Goal: Information Seeking & Learning: Learn about a topic

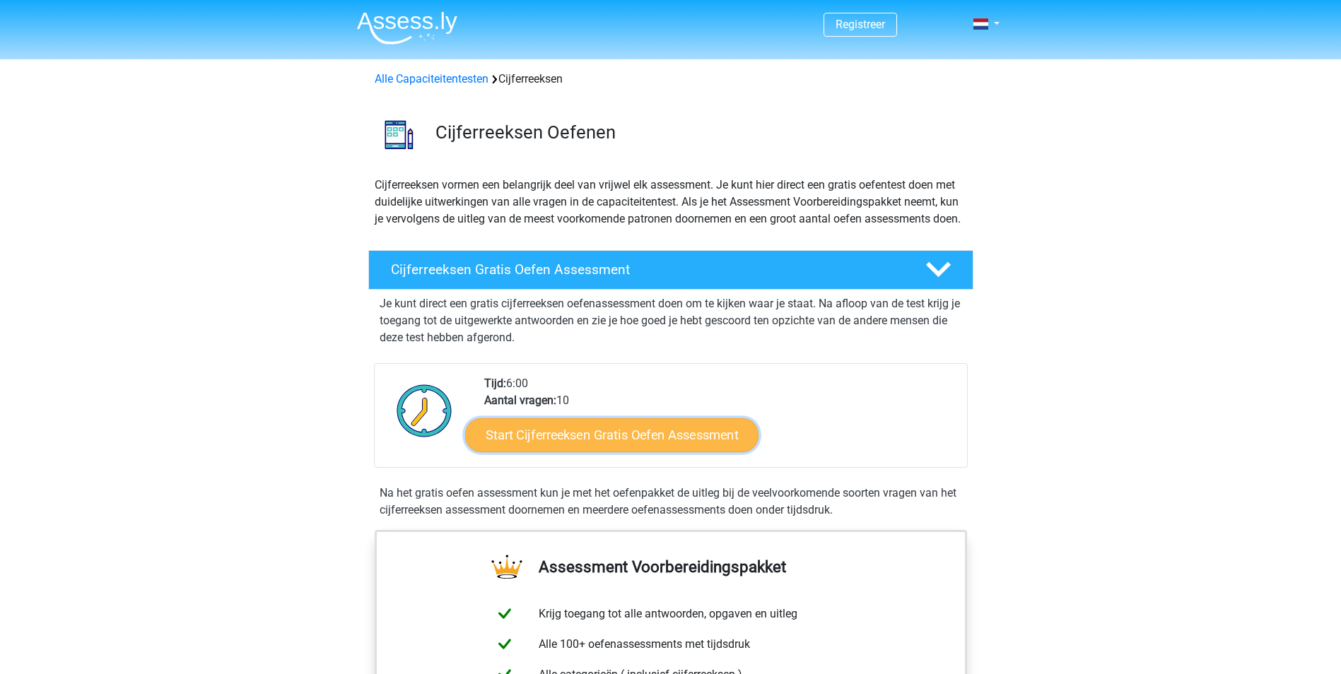
click at [565, 442] on link "Start Cijferreeksen Gratis Oefen Assessment" at bounding box center [611, 435] width 293 height 34
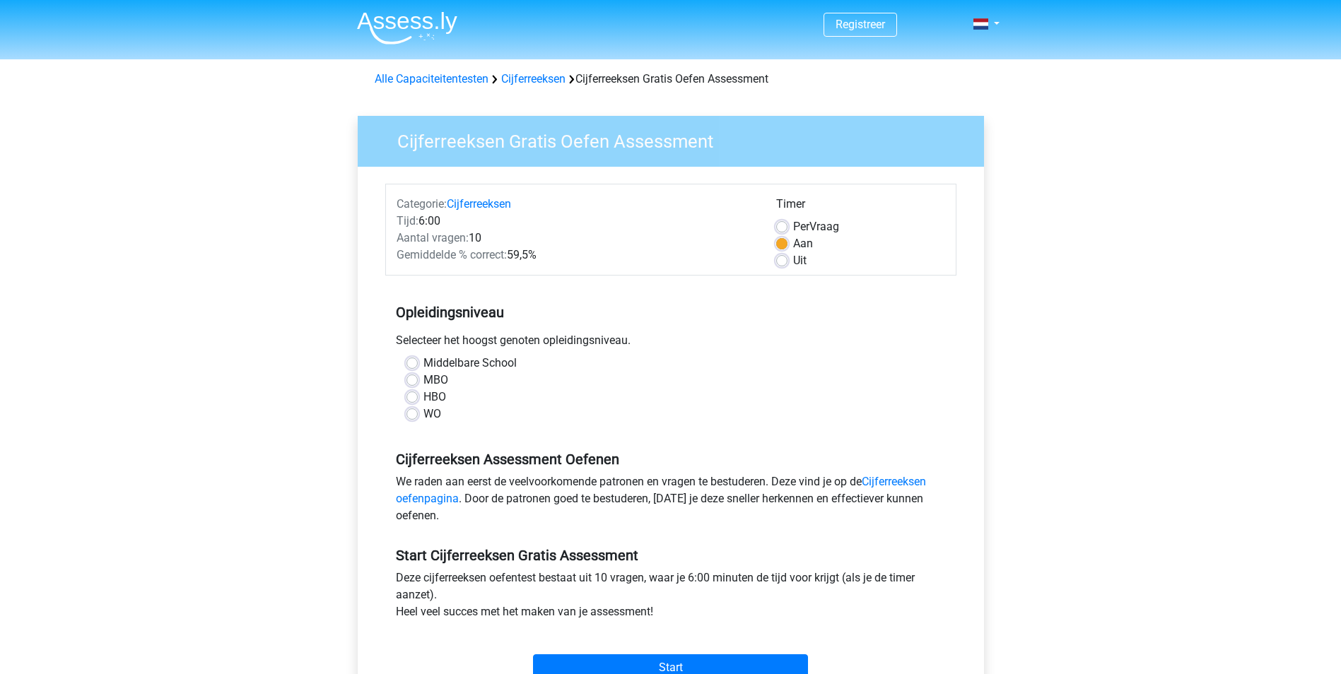
click at [420, 381] on div "MBO" at bounding box center [670, 380] width 529 height 17
click at [423, 380] on label "MBO" at bounding box center [435, 380] width 25 height 17
click at [415, 380] on input "MBO" at bounding box center [411, 379] width 11 height 14
radio input "true"
click at [662, 660] on input "Start" at bounding box center [670, 668] width 275 height 27
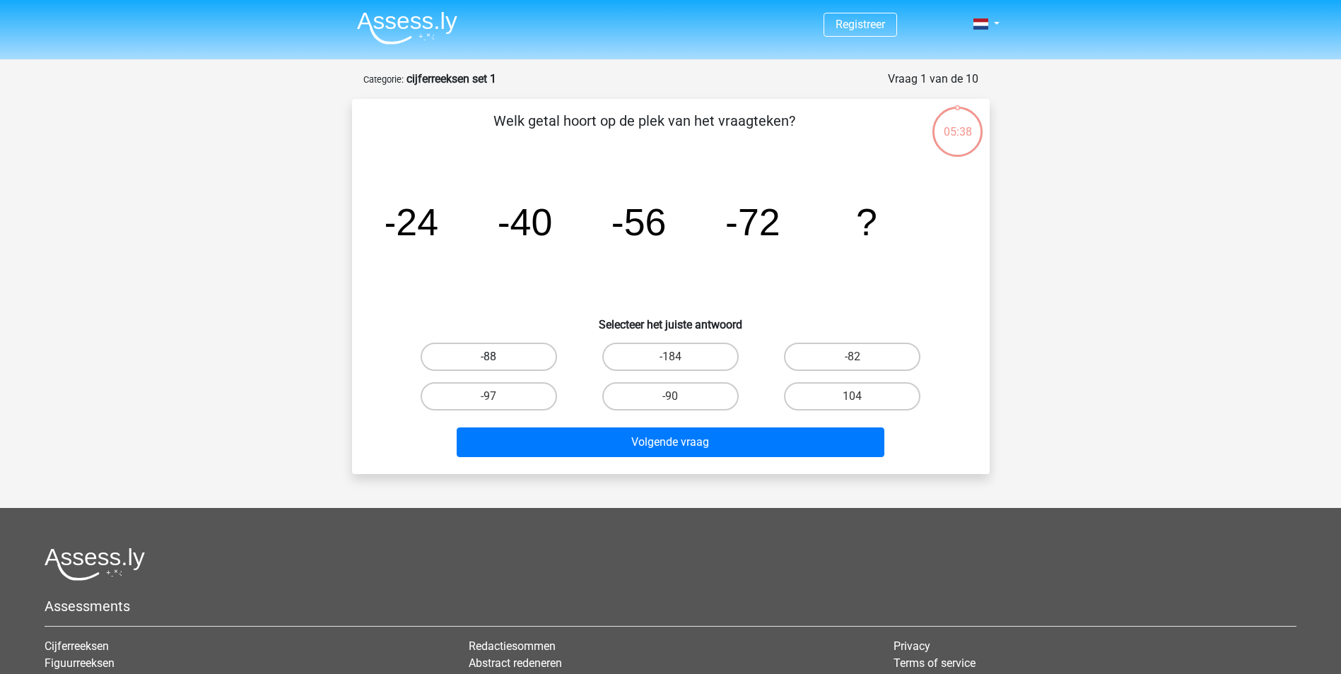
click at [513, 353] on label "-88" at bounding box center [489, 357] width 136 height 28
click at [498, 357] on input "-88" at bounding box center [492, 361] width 9 height 9
radio input "true"
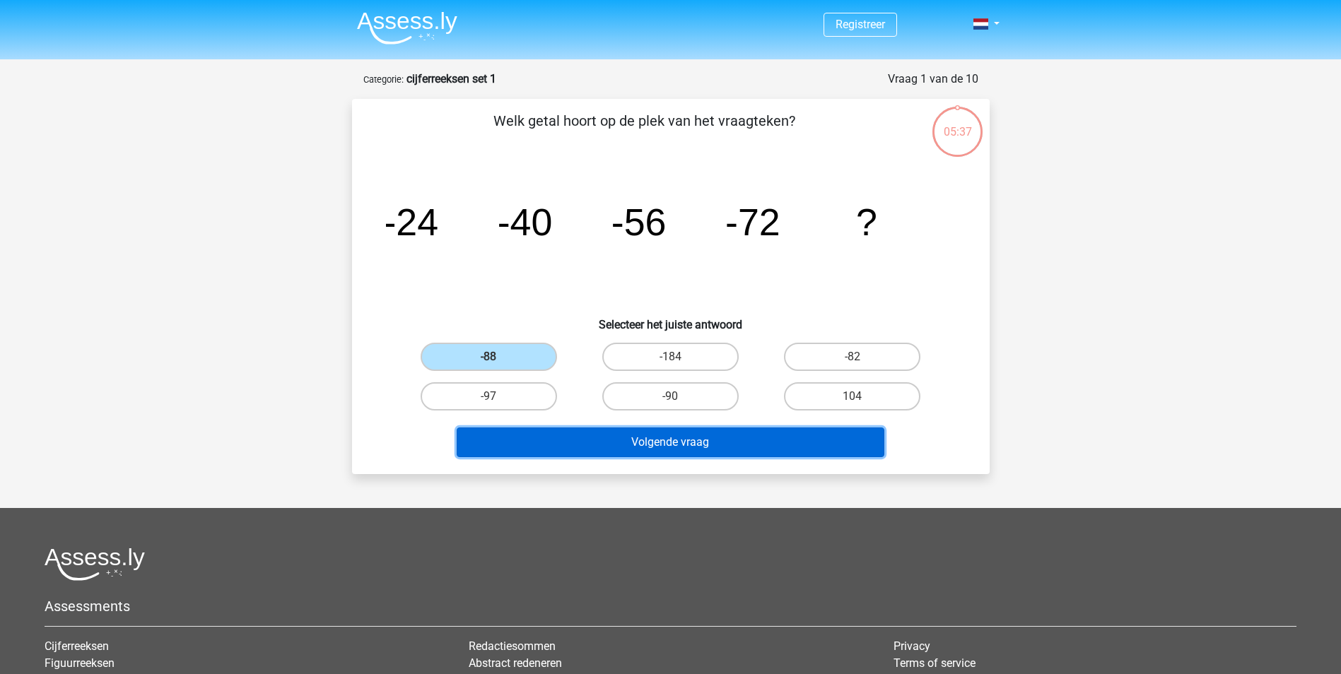
click at [630, 433] on button "Volgende vraag" at bounding box center [671, 443] width 428 height 30
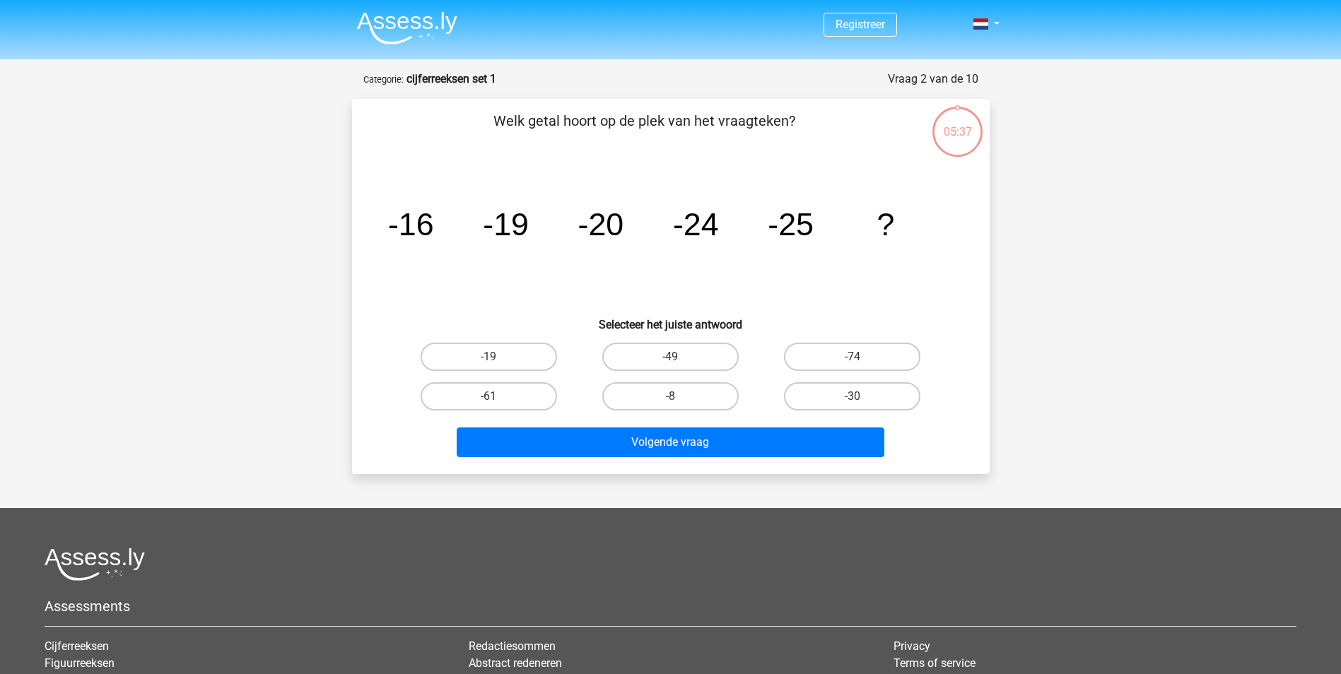
scroll to position [71, 0]
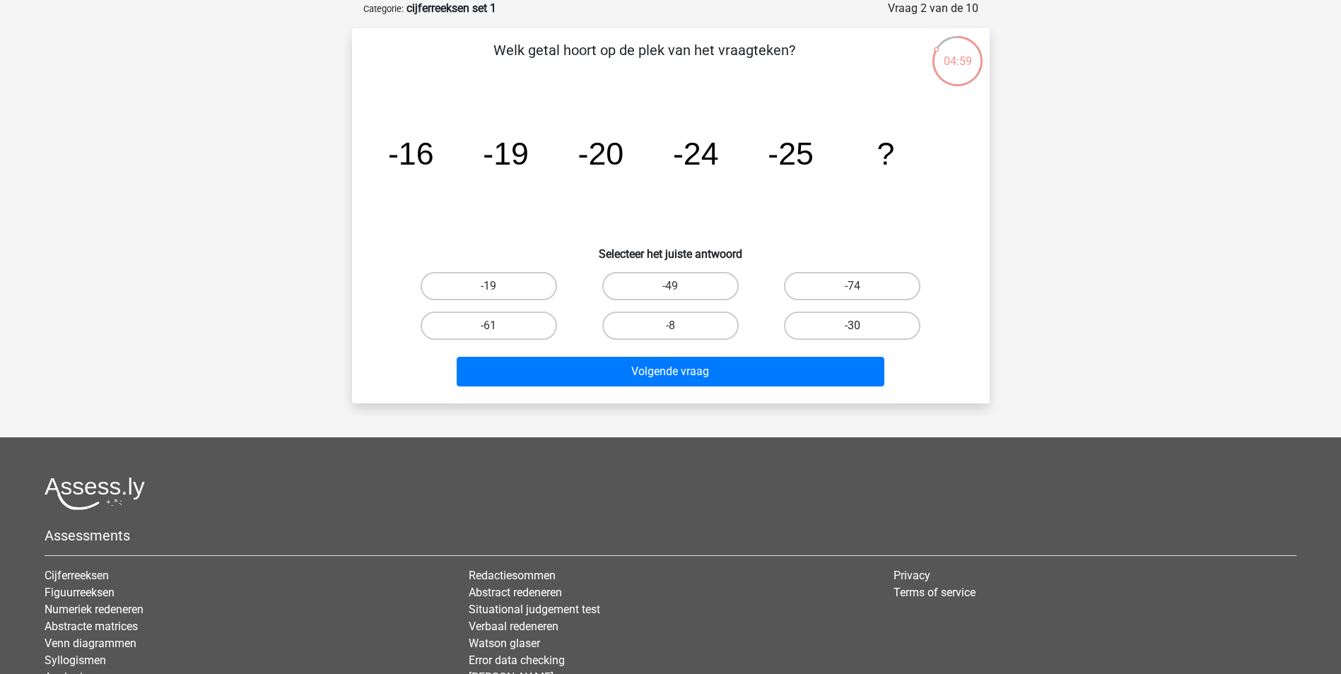
click at [804, 329] on label "-30" at bounding box center [852, 326] width 136 height 28
click at [853, 329] on input "-30" at bounding box center [857, 330] width 9 height 9
radio input "true"
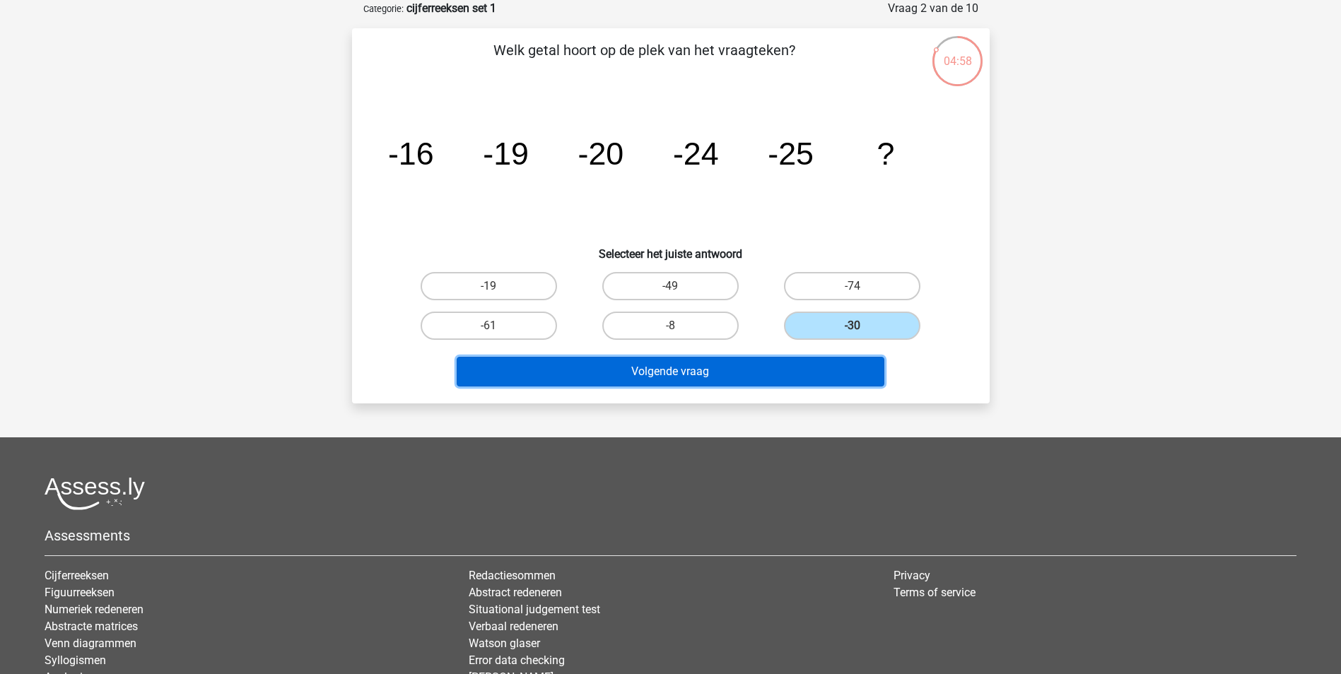
click at [704, 367] on button "Volgende vraag" at bounding box center [671, 372] width 428 height 30
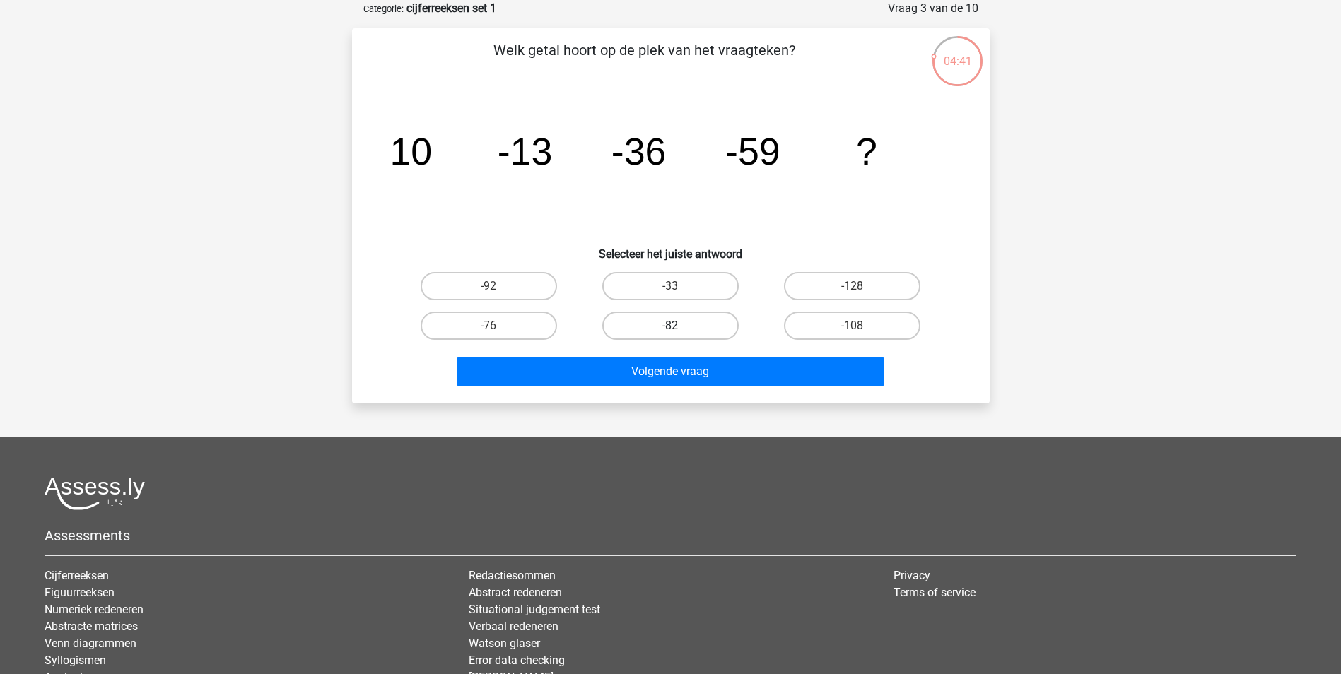
click at [660, 323] on label "-82" at bounding box center [670, 326] width 136 height 28
click at [670, 326] on input "-82" at bounding box center [674, 330] width 9 height 9
radio input "true"
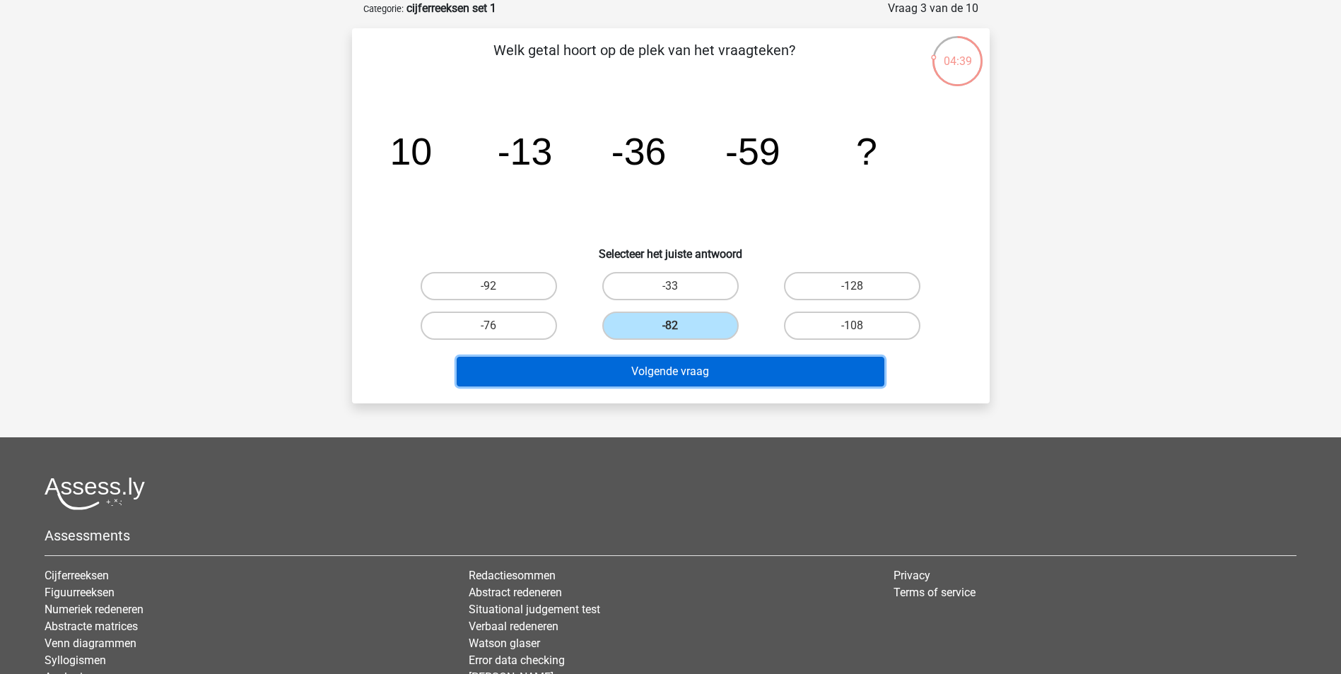
click at [677, 369] on button "Volgende vraag" at bounding box center [671, 372] width 428 height 30
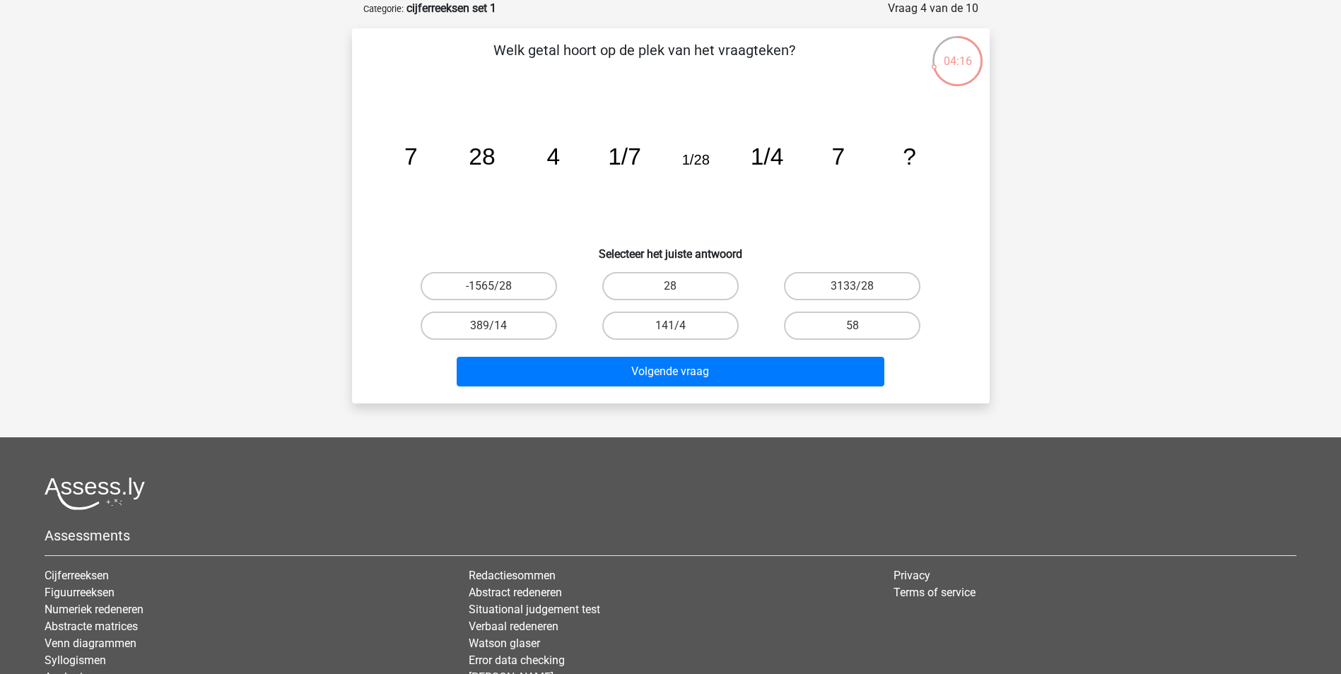
click at [674, 286] on input "28" at bounding box center [674, 290] width 9 height 9
radio input "true"
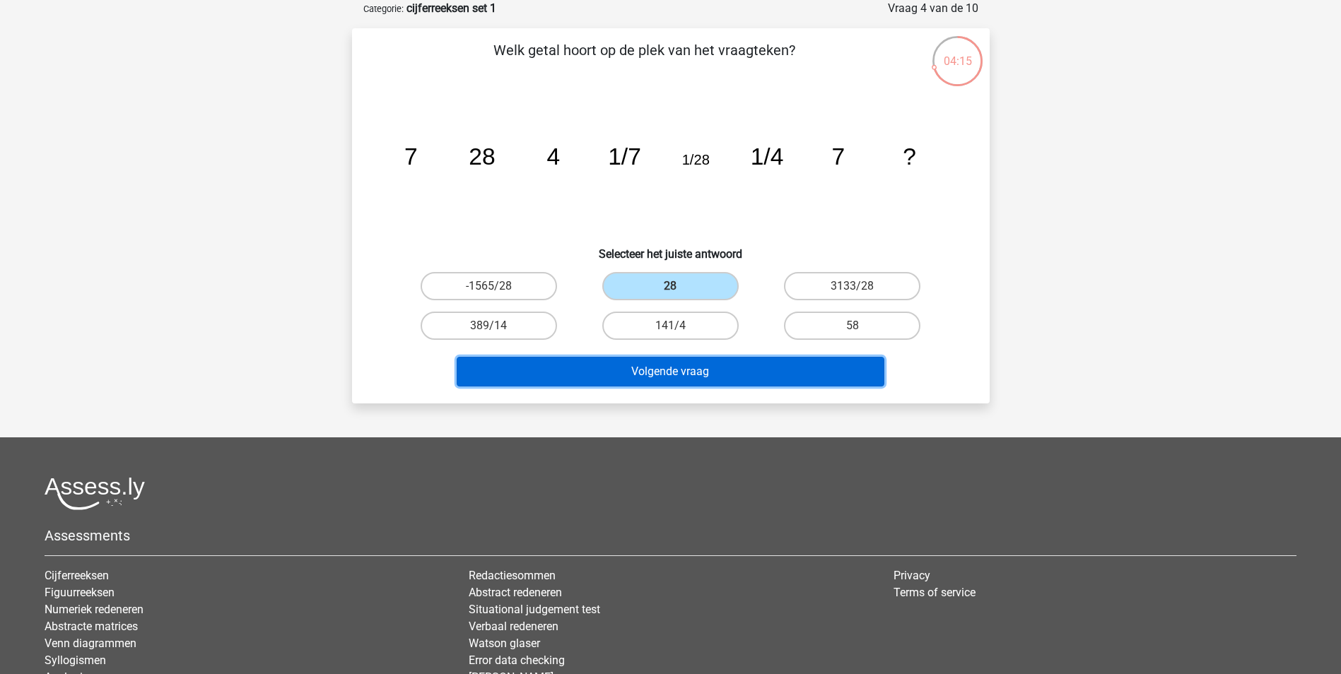
click at [662, 371] on button "Volgende vraag" at bounding box center [671, 372] width 428 height 30
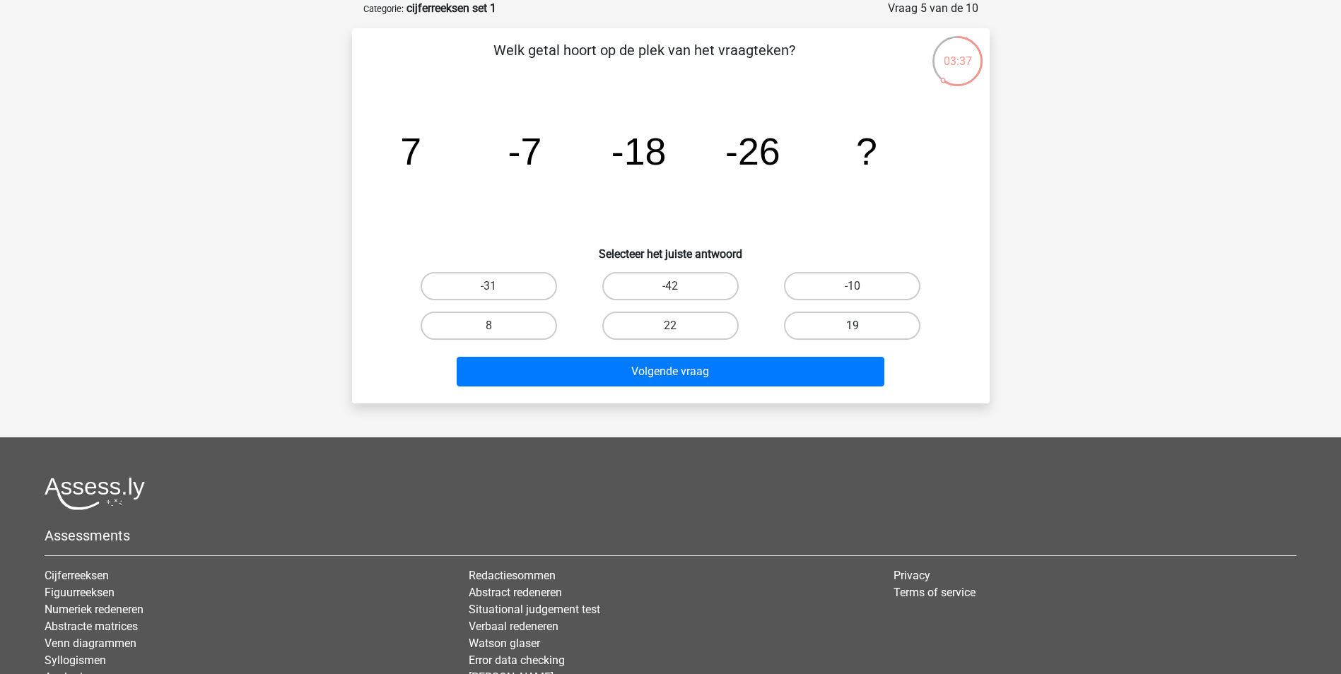
click at [823, 322] on label "19" at bounding box center [852, 326] width 136 height 28
click at [853, 326] on input "19" at bounding box center [857, 330] width 9 height 9
radio input "true"
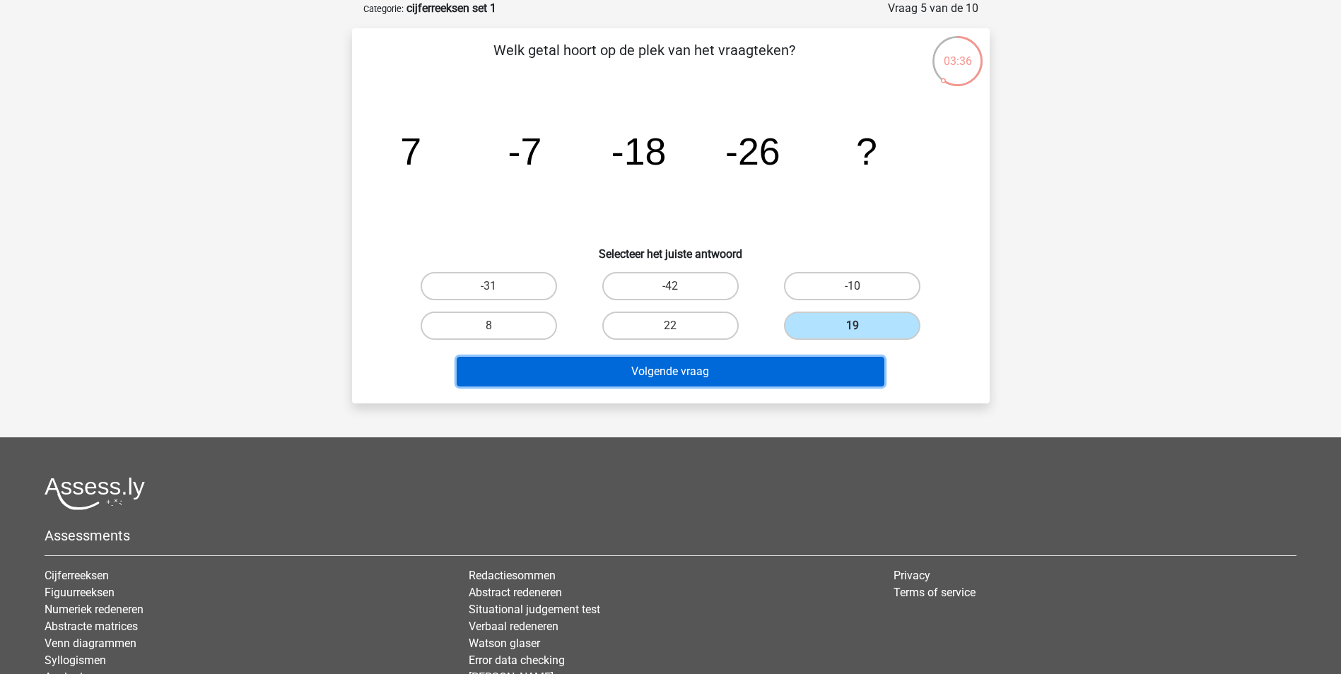
click at [757, 360] on button "Volgende vraag" at bounding box center [671, 372] width 428 height 30
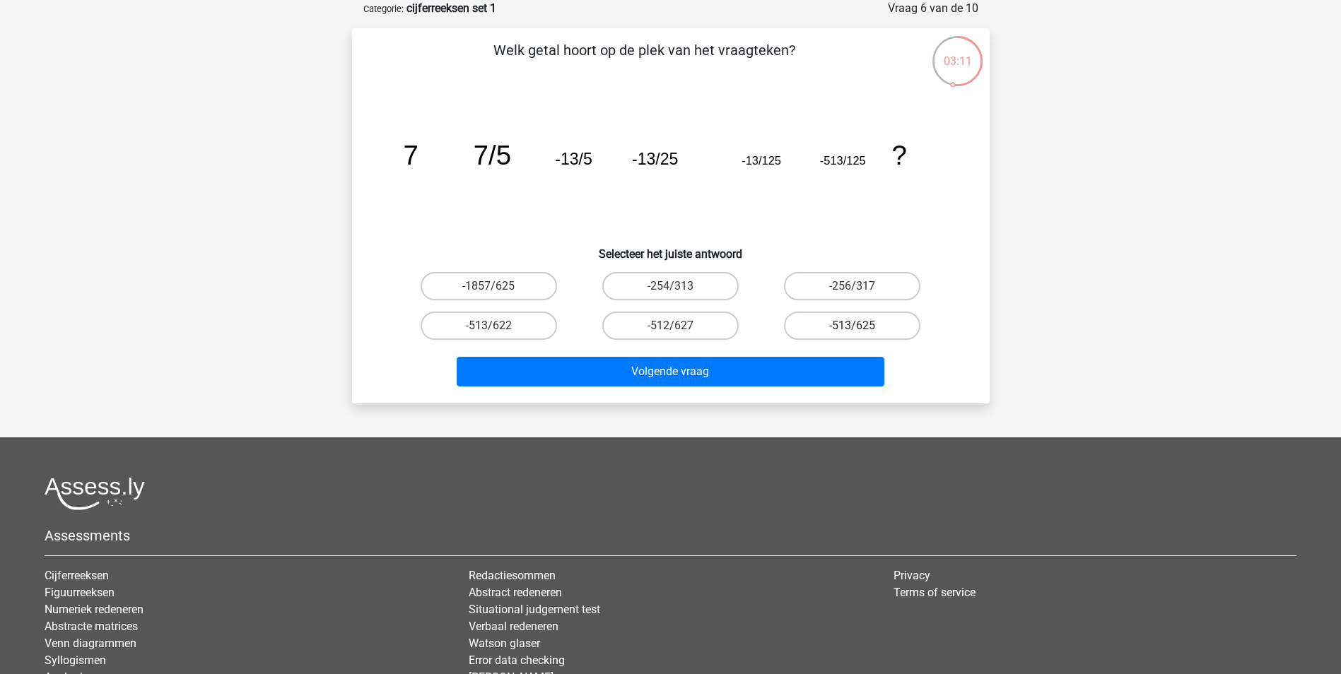
click at [816, 328] on label "-513/625" at bounding box center [852, 326] width 136 height 28
click at [853, 328] on input "-513/625" at bounding box center [857, 330] width 9 height 9
radio input "true"
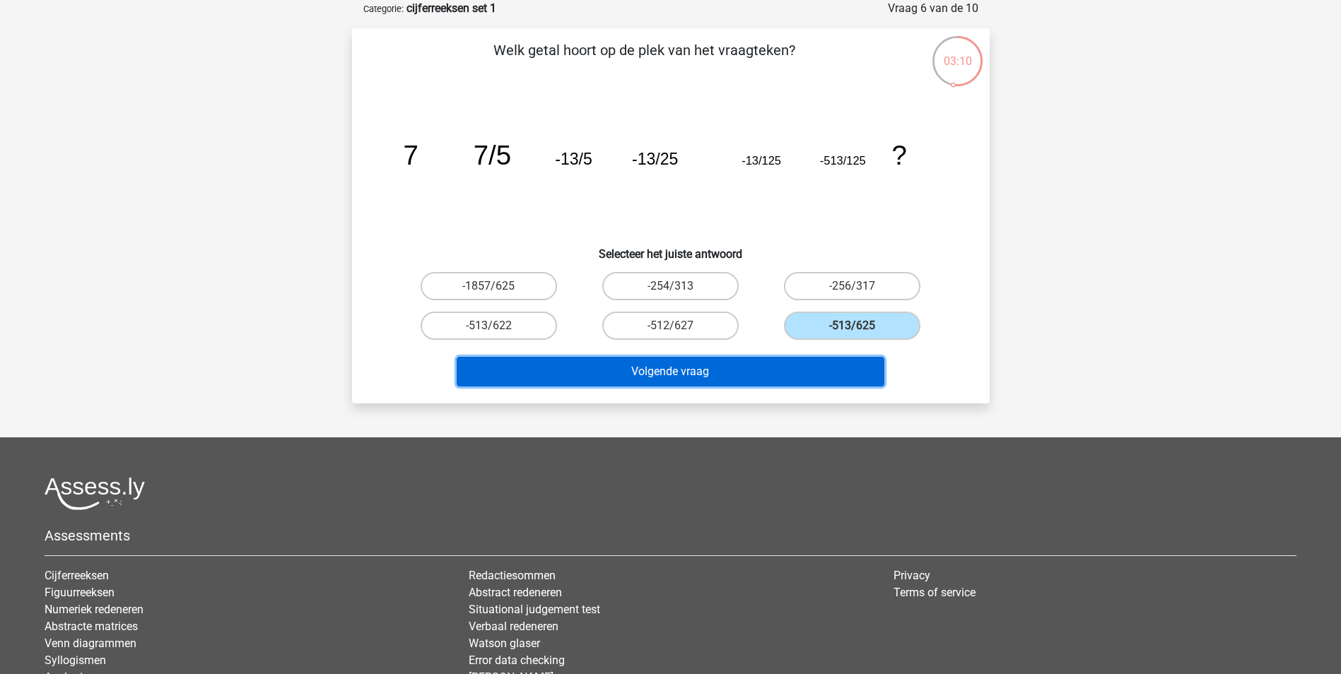
click at [701, 369] on button "Volgende vraag" at bounding box center [671, 372] width 428 height 30
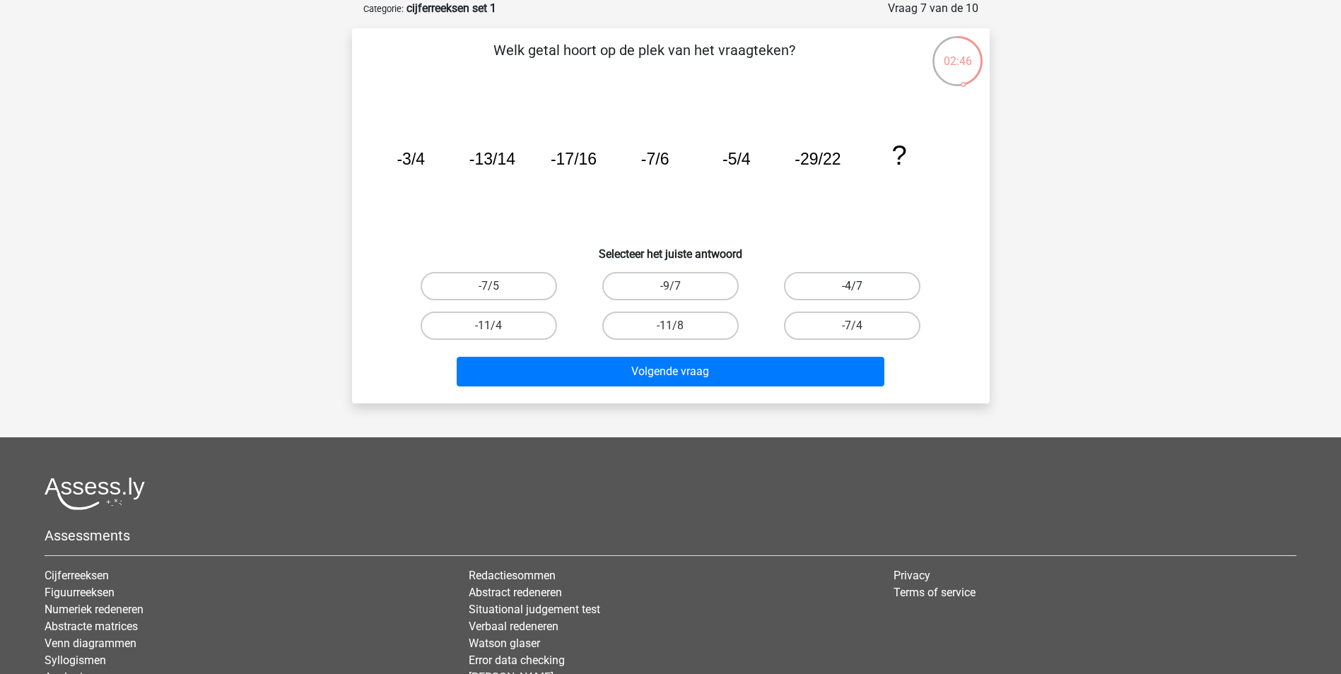
click at [815, 287] on label "-4/7" at bounding box center [852, 286] width 136 height 28
click at [853, 287] on input "-4/7" at bounding box center [857, 290] width 9 height 9
radio input "true"
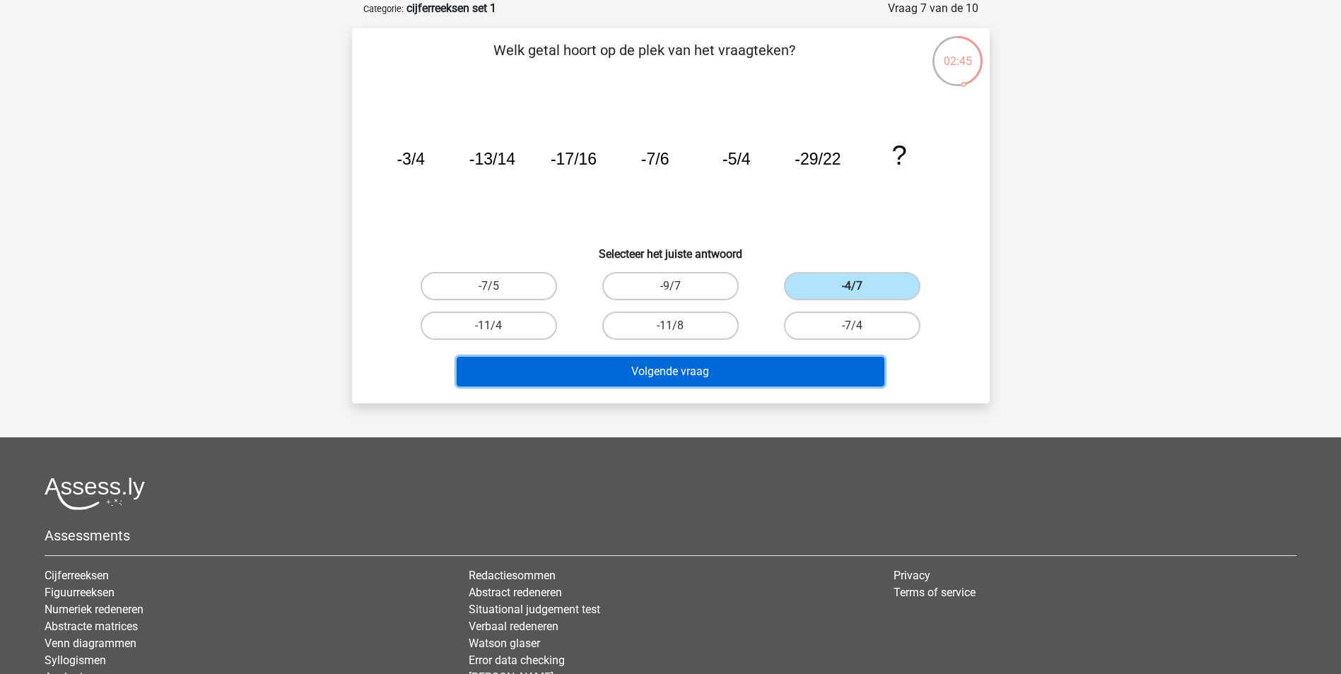
click at [708, 367] on button "Volgende vraag" at bounding box center [671, 372] width 428 height 30
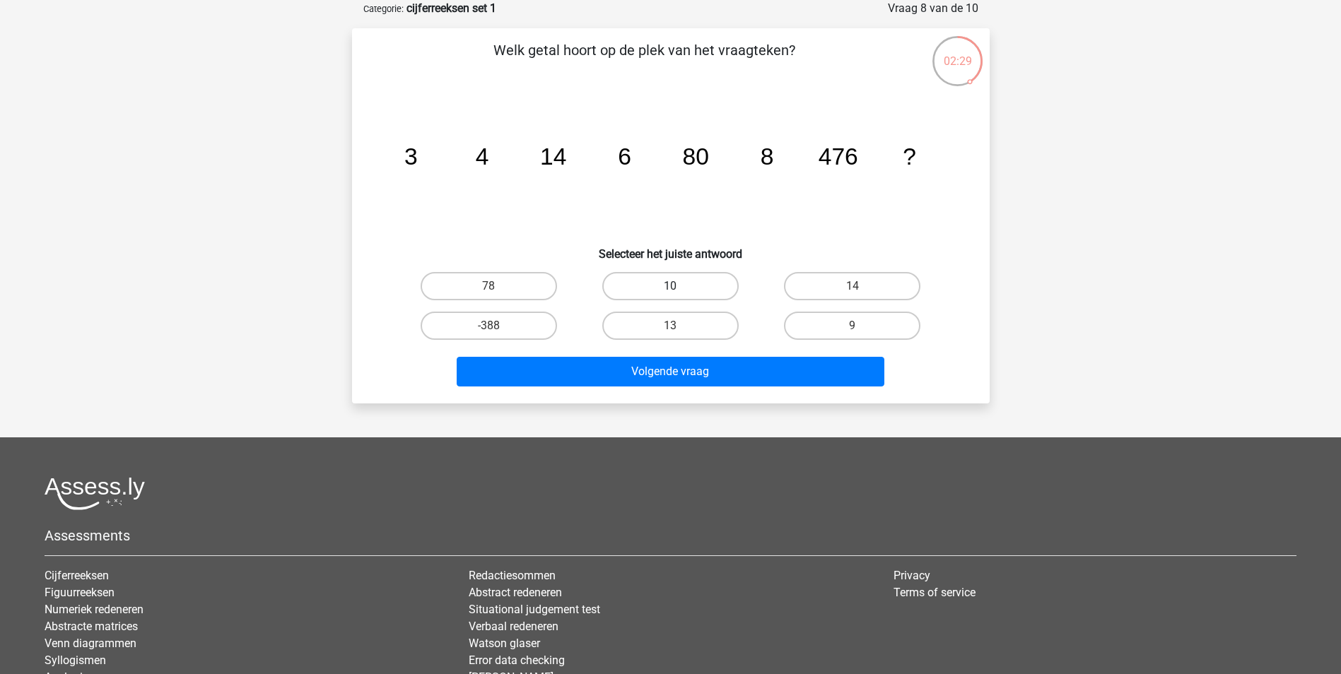
click at [688, 292] on label "10" at bounding box center [670, 286] width 136 height 28
click at [679, 292] on input "10" at bounding box center [674, 290] width 9 height 9
radio input "true"
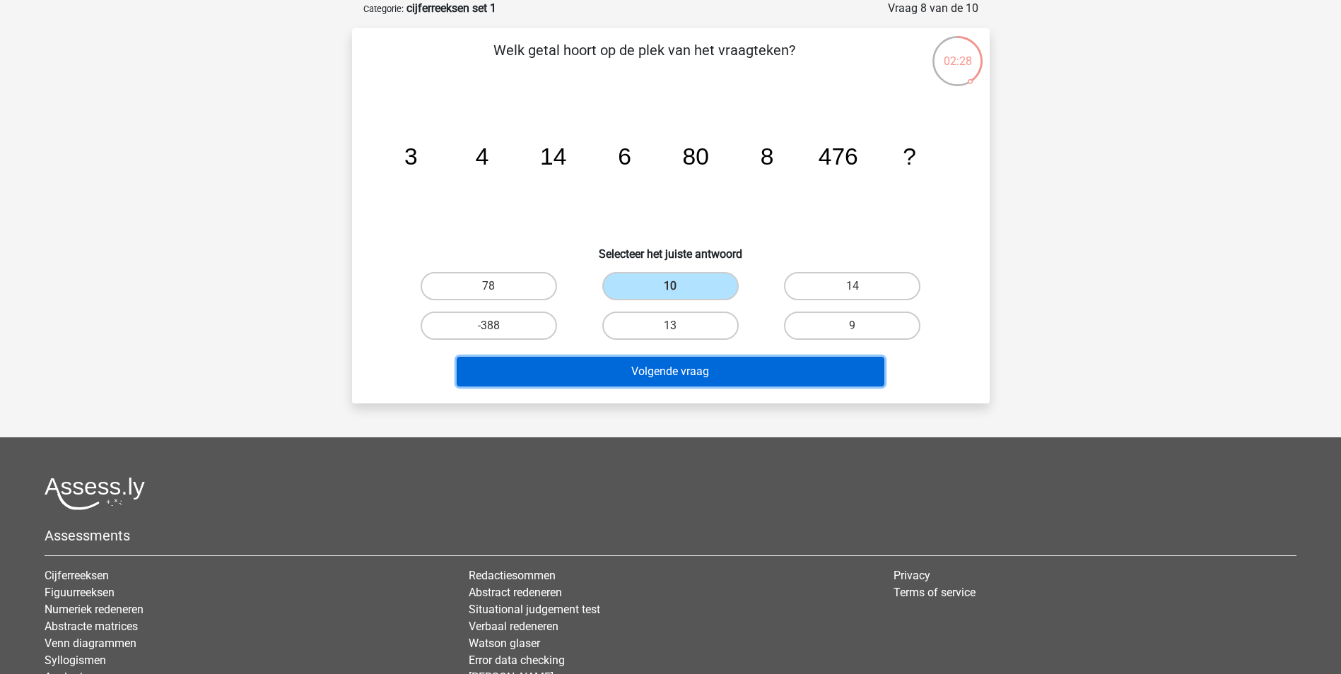
click at [694, 372] on button "Volgende vraag" at bounding box center [671, 372] width 428 height 30
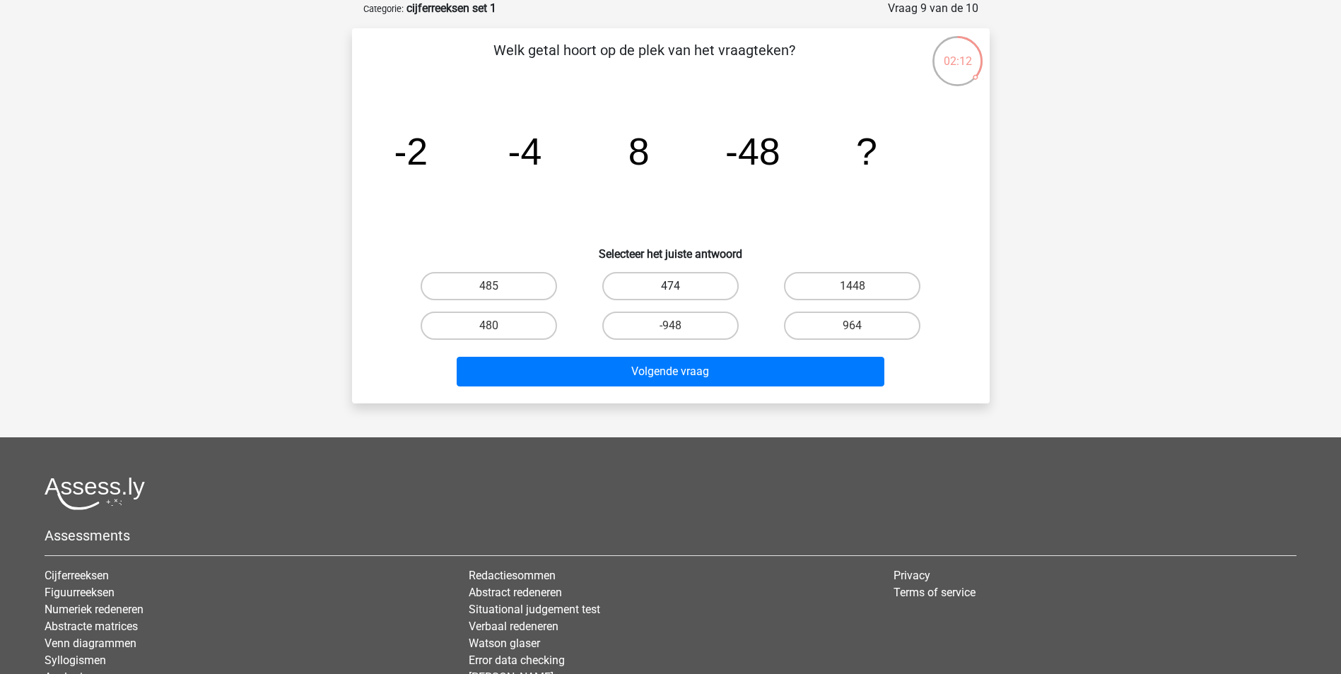
click at [653, 286] on label "474" at bounding box center [670, 286] width 136 height 28
click at [670, 286] on input "474" at bounding box center [674, 290] width 9 height 9
radio input "true"
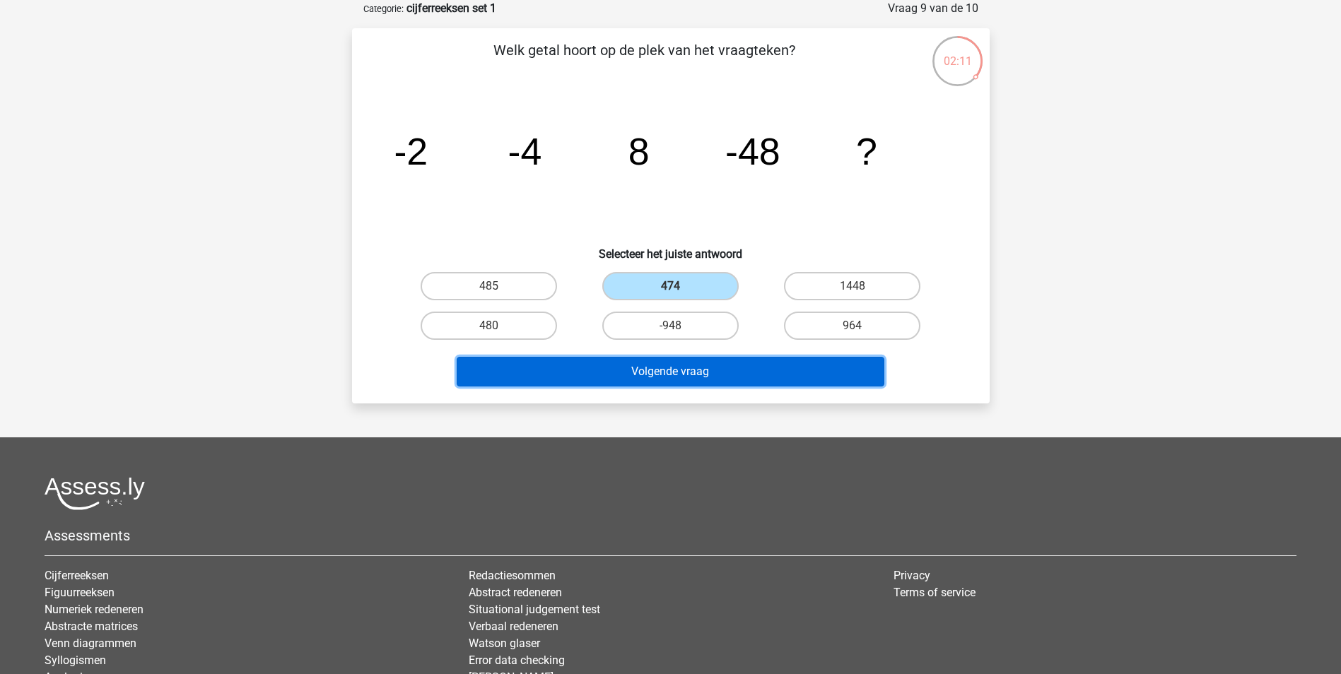
click at [629, 367] on button "Volgende vraag" at bounding box center [671, 372] width 428 height 30
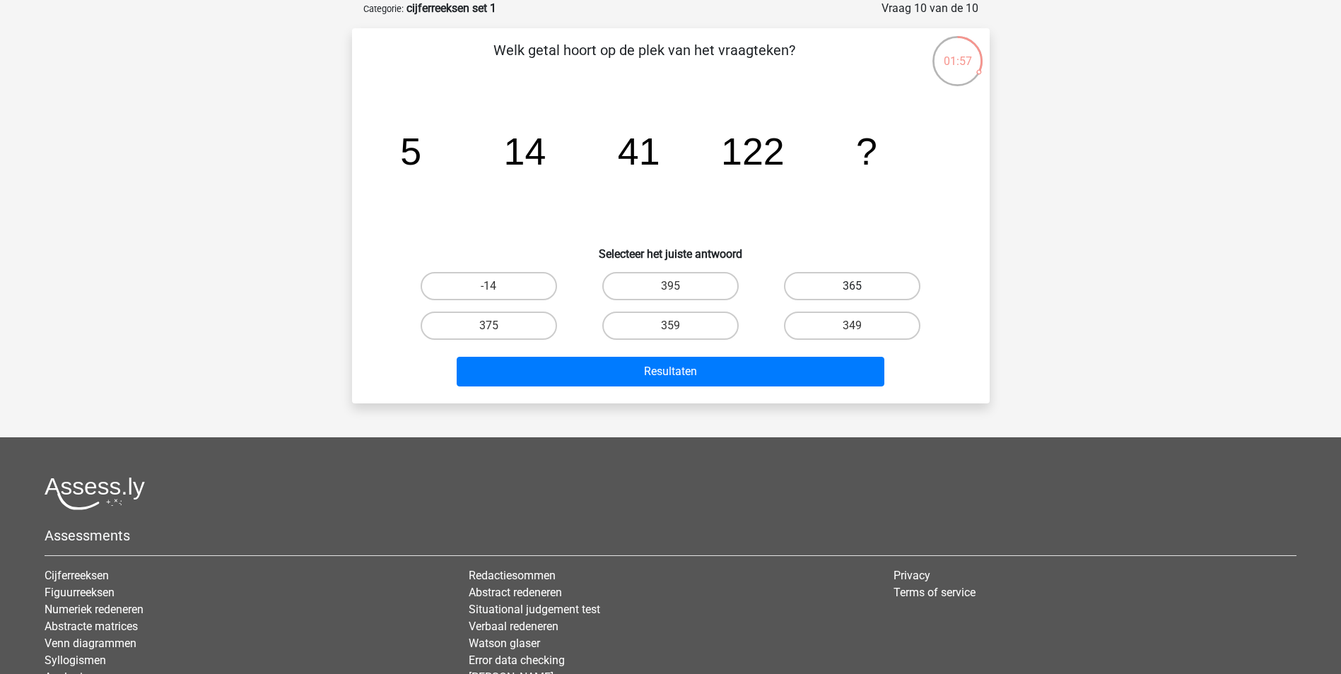
click at [822, 284] on label "365" at bounding box center [852, 286] width 136 height 28
click at [853, 286] on input "365" at bounding box center [857, 290] width 9 height 9
radio input "true"
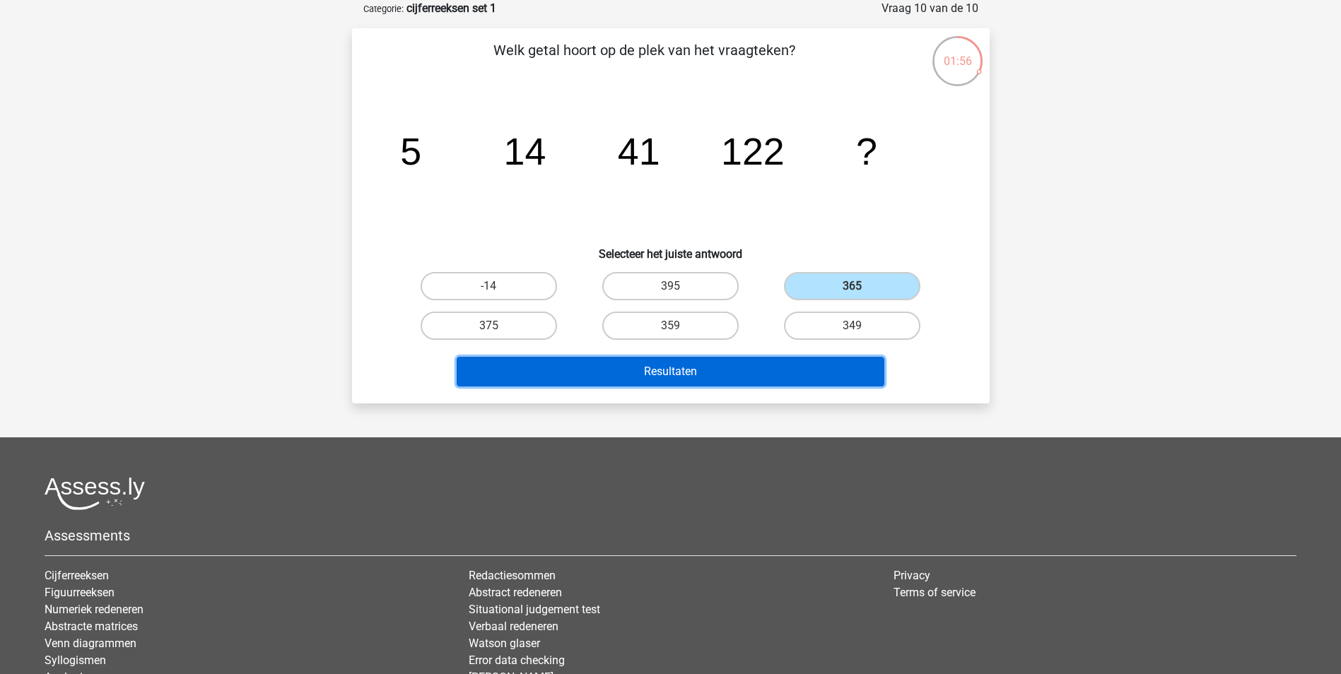
click at [705, 365] on button "Resultaten" at bounding box center [671, 372] width 428 height 30
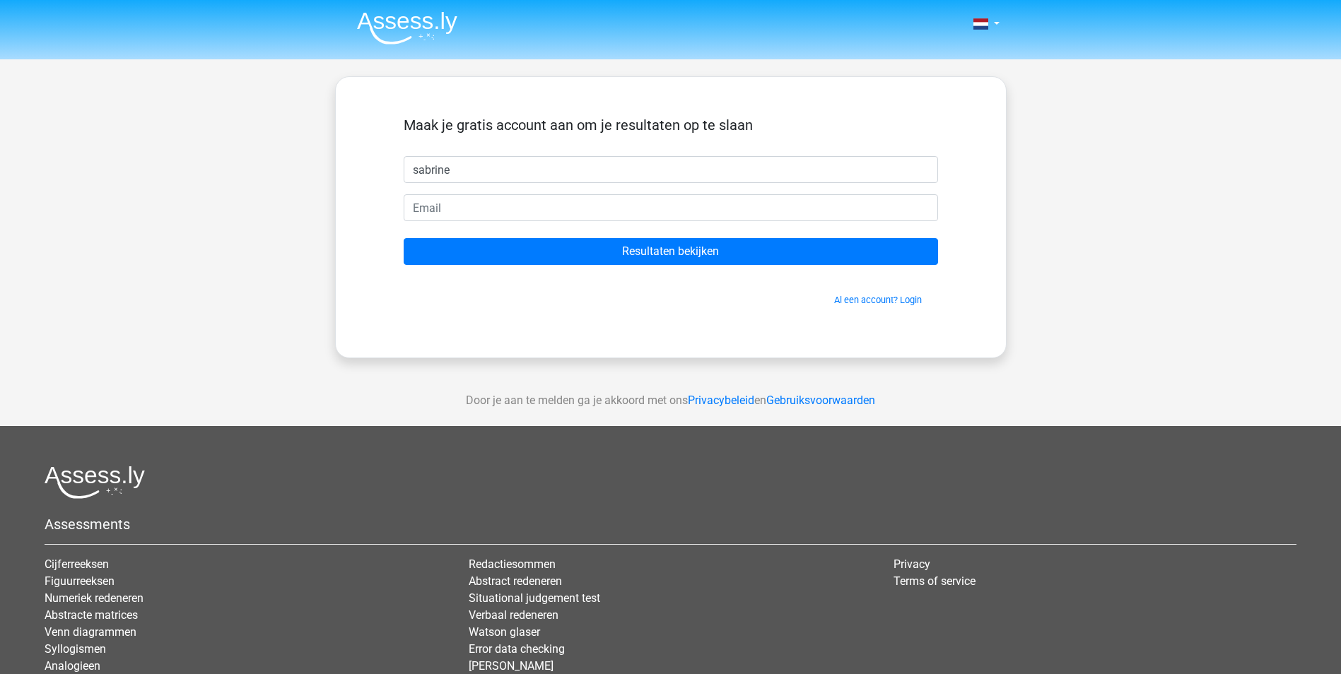
type input "sabrine"
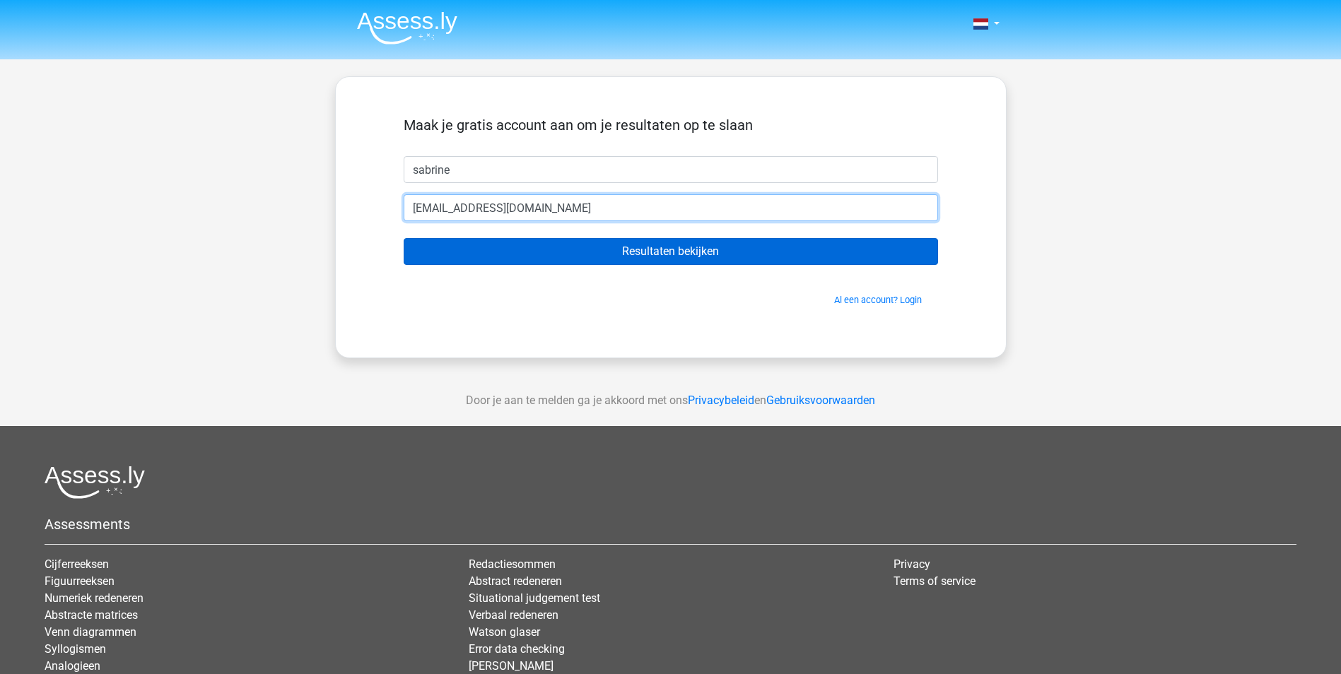
type input "[EMAIL_ADDRESS][DOMAIN_NAME]"
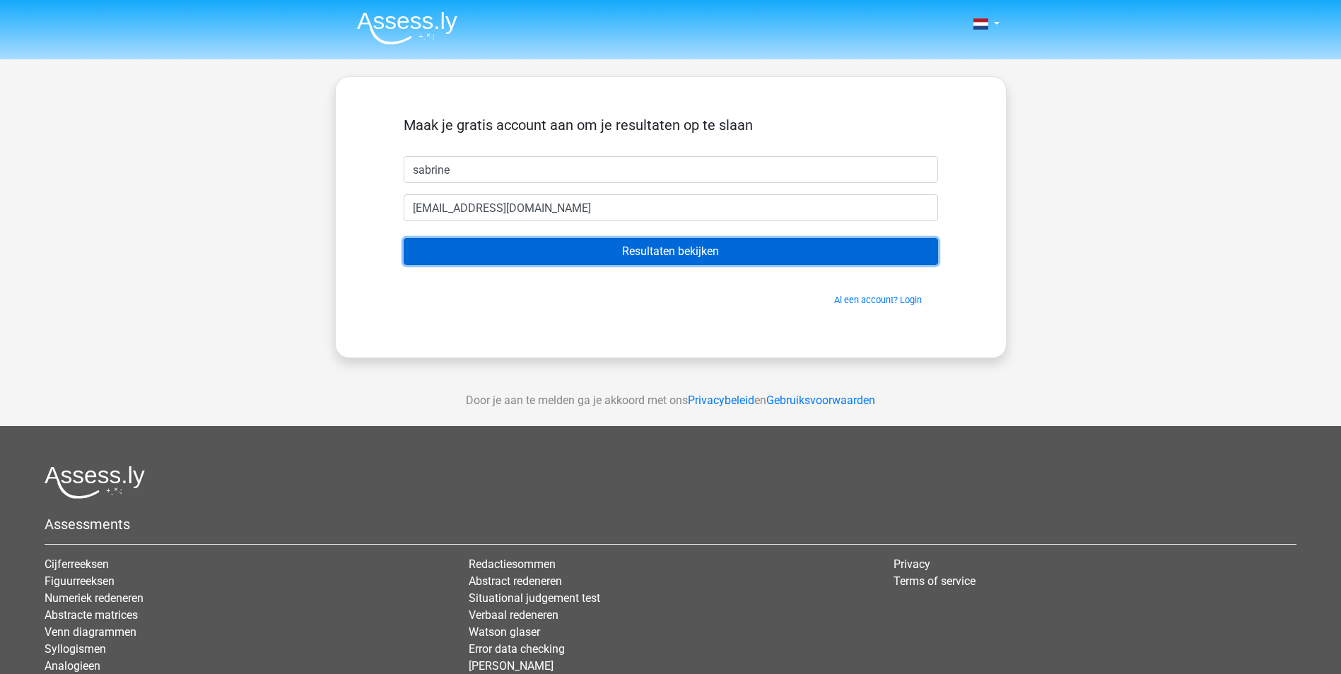
click at [615, 245] on input "Resultaten bekijken" at bounding box center [671, 251] width 534 height 27
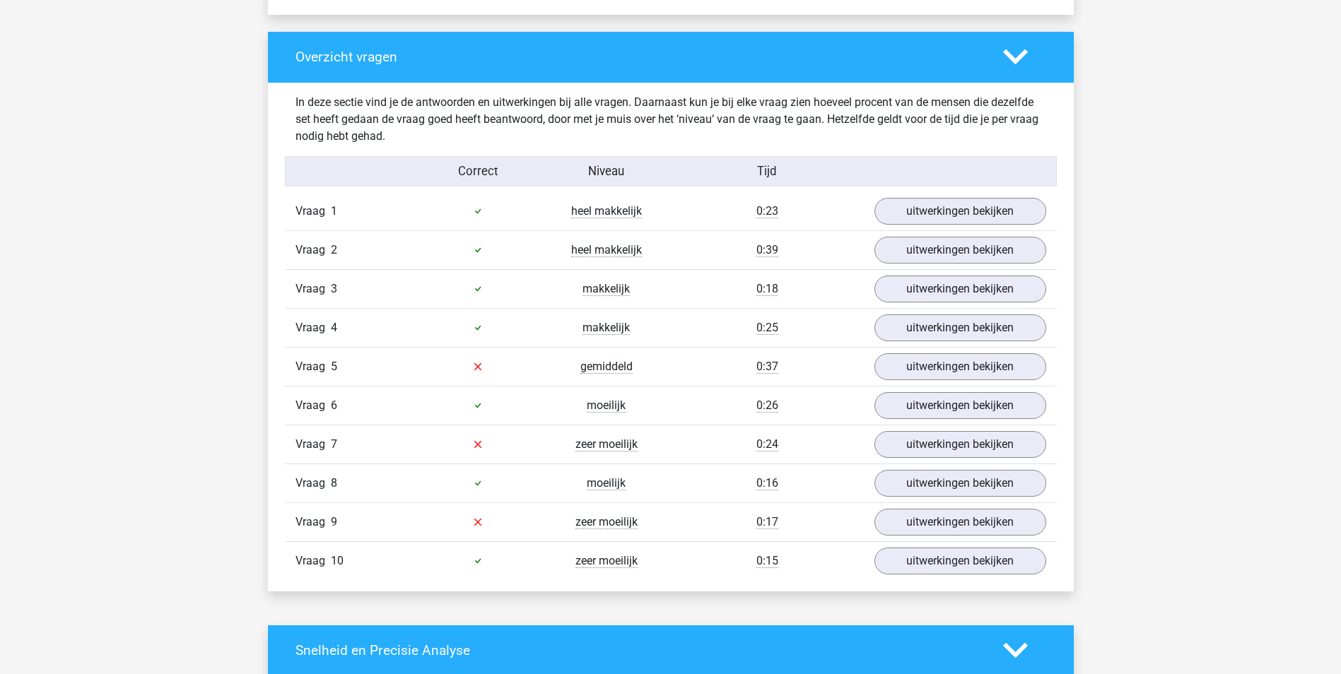
scroll to position [1060, 0]
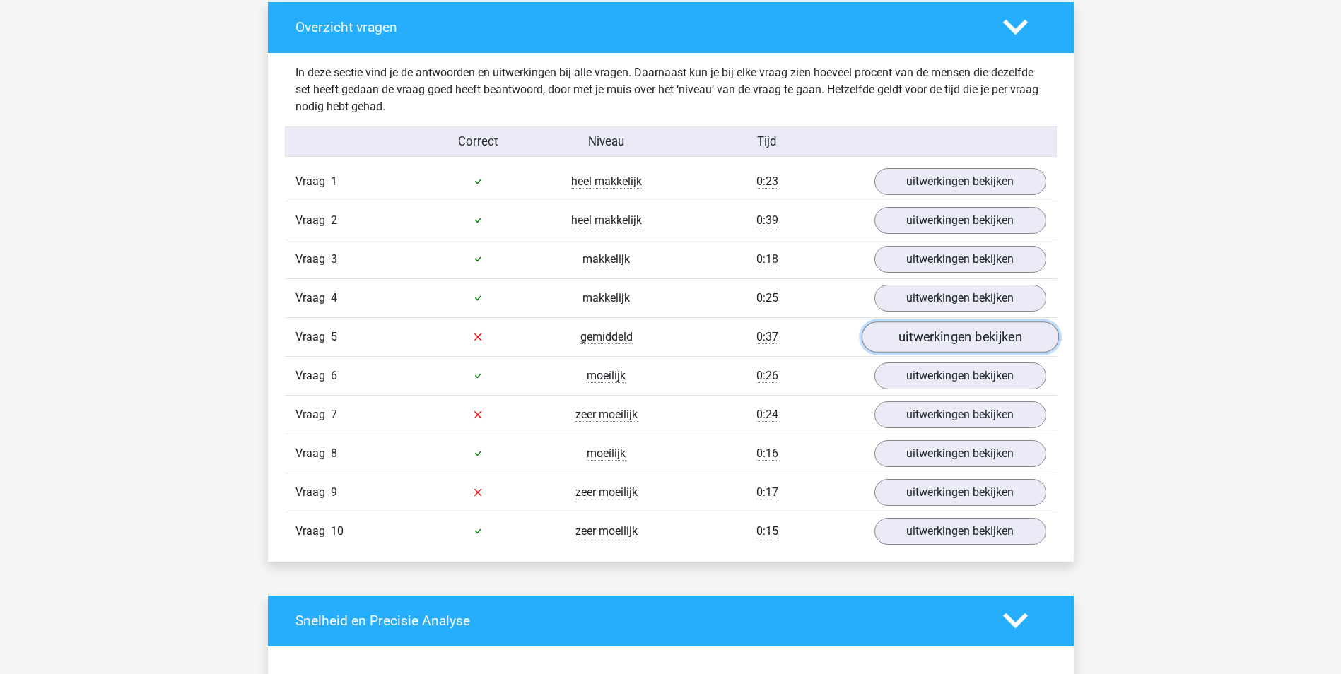
click at [942, 339] on link "uitwerkingen bekijken" at bounding box center [959, 337] width 197 height 31
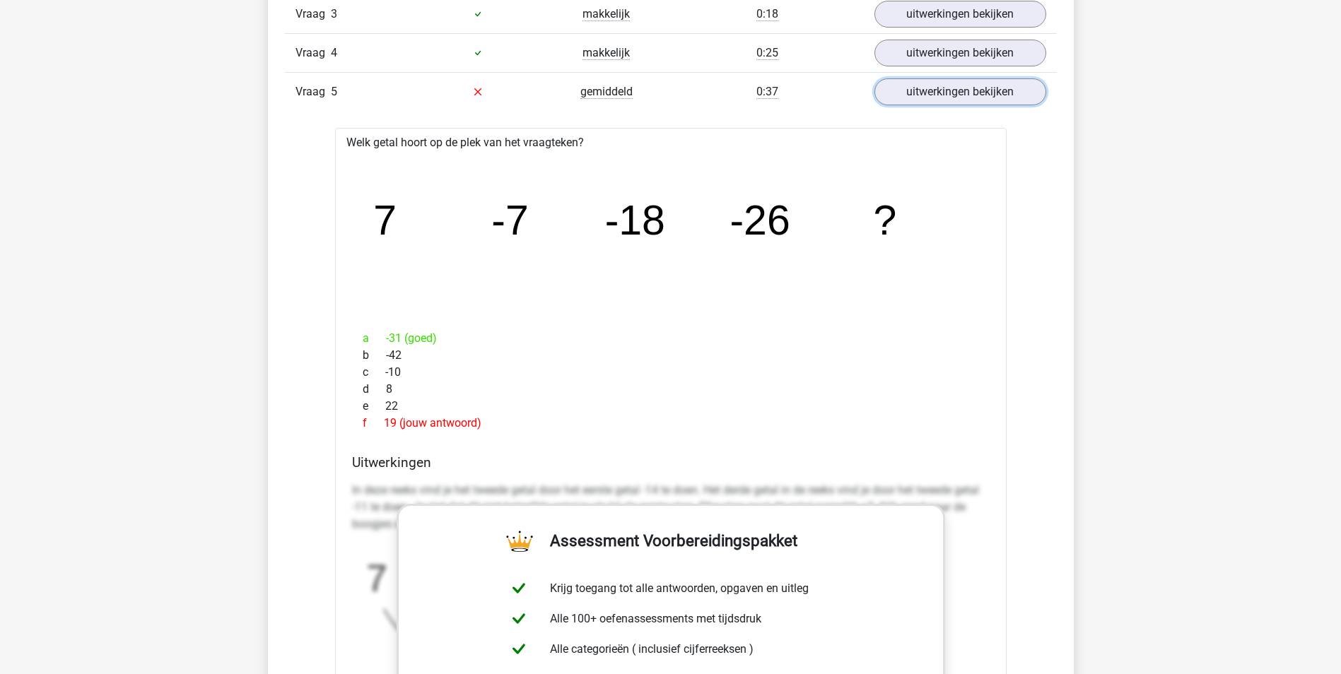
scroll to position [1343, 0]
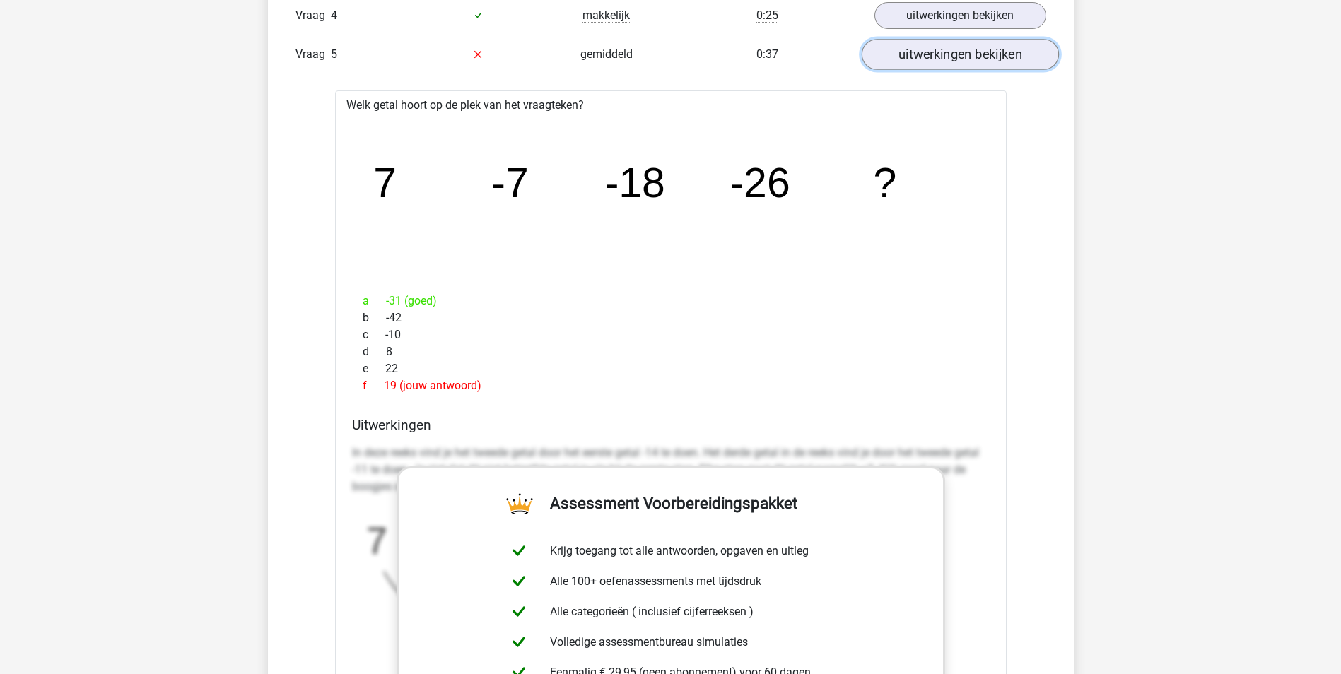
click at [956, 59] on link "uitwerkingen bekijken" at bounding box center [959, 54] width 197 height 31
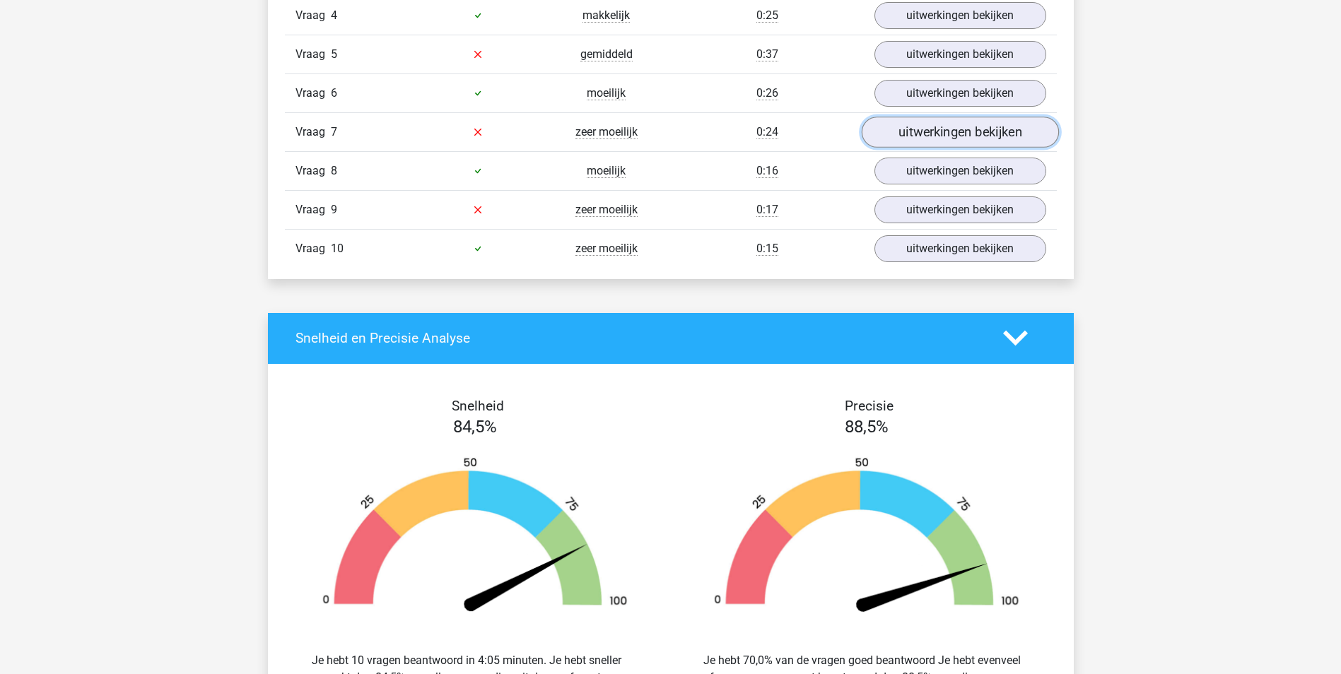
click at [913, 136] on link "uitwerkingen bekijken" at bounding box center [959, 132] width 197 height 31
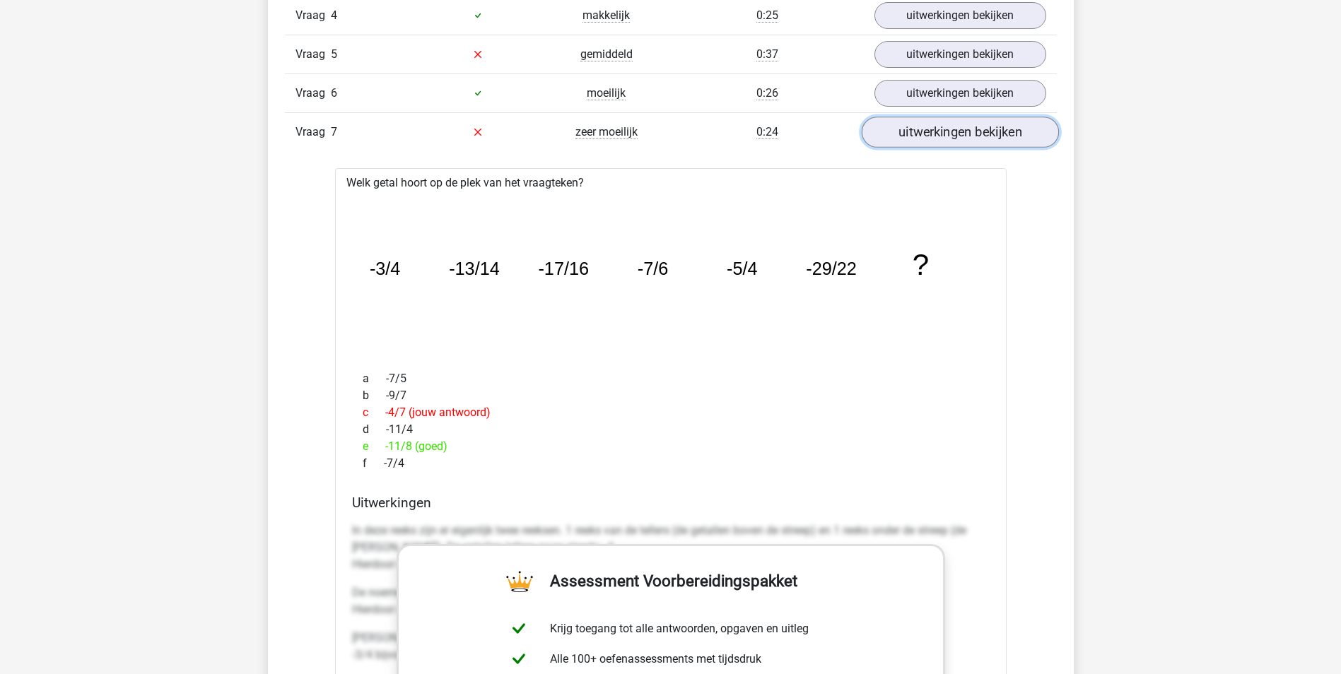
click at [913, 136] on link "uitwerkingen bekijken" at bounding box center [959, 132] width 197 height 31
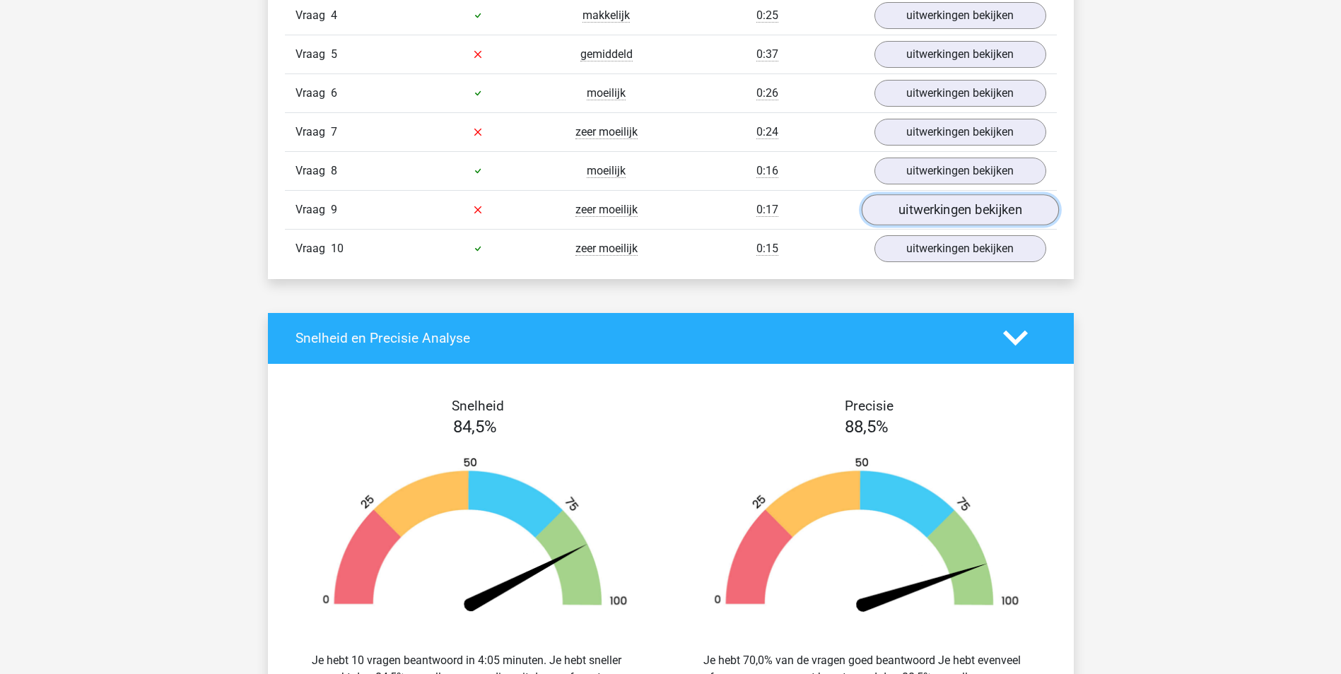
click at [929, 210] on link "uitwerkingen bekijken" at bounding box center [959, 209] width 197 height 31
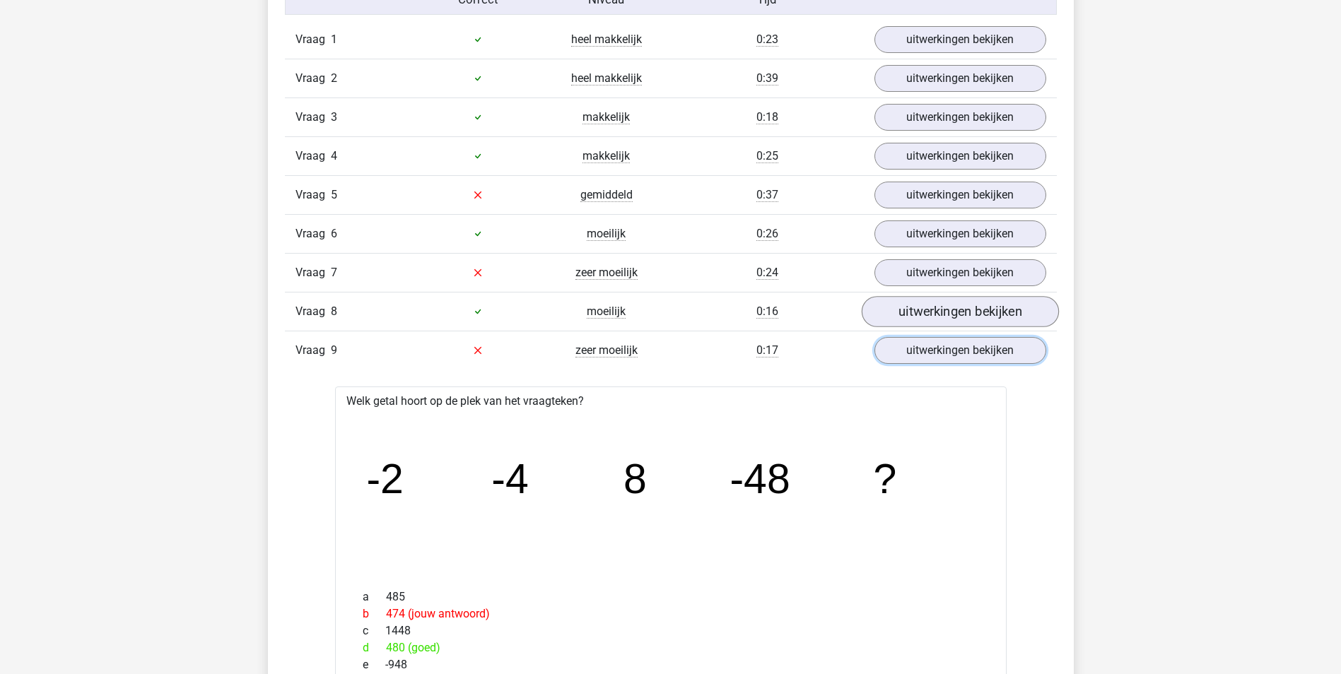
scroll to position [1202, 0]
click at [933, 353] on link "uitwerkingen bekijken" at bounding box center [959, 351] width 197 height 31
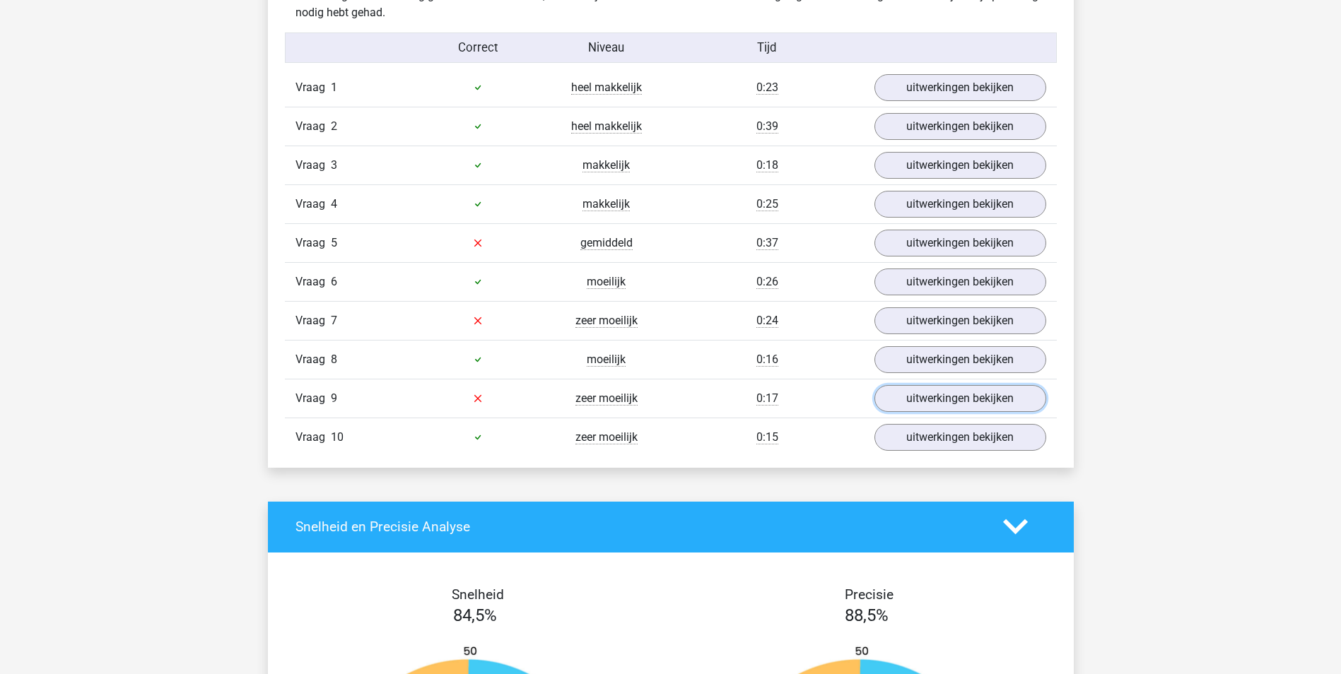
scroll to position [1131, 0]
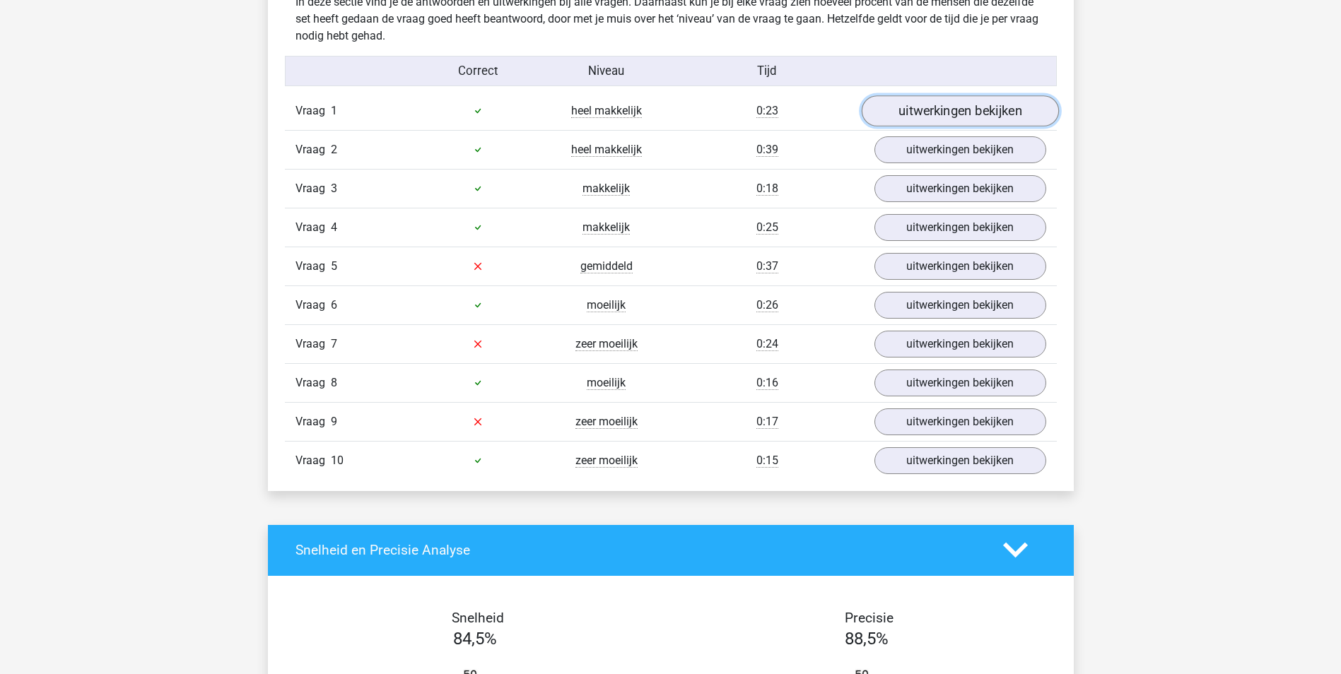
click at [918, 115] on link "uitwerkingen bekijken" at bounding box center [959, 110] width 197 height 31
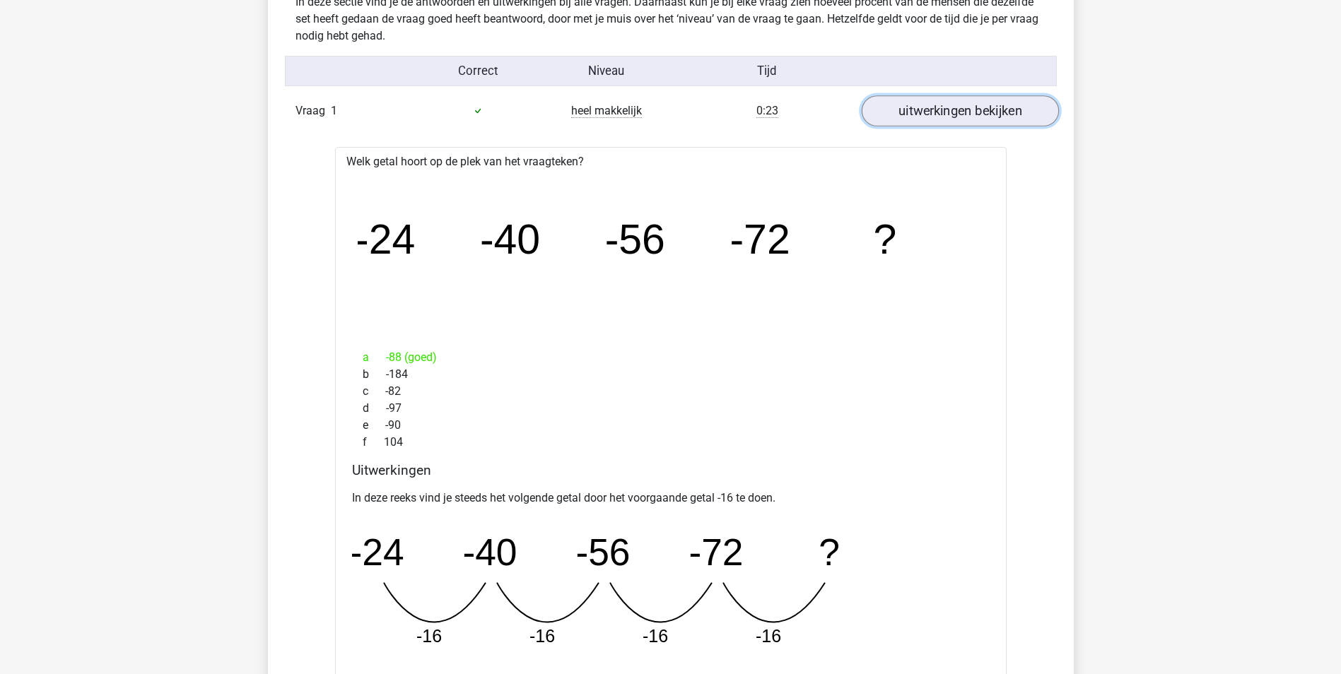
click at [918, 115] on link "uitwerkingen bekijken" at bounding box center [959, 110] width 197 height 31
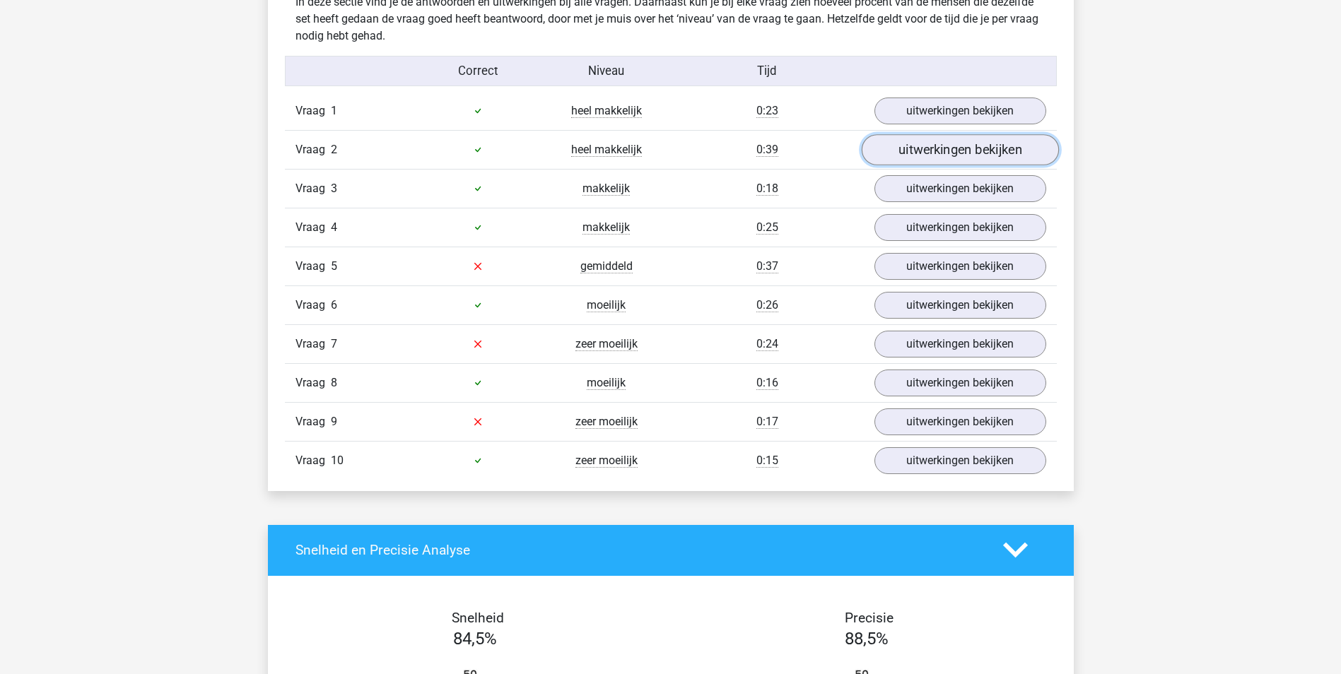
click at [913, 151] on link "uitwerkingen bekijken" at bounding box center [959, 149] width 197 height 31
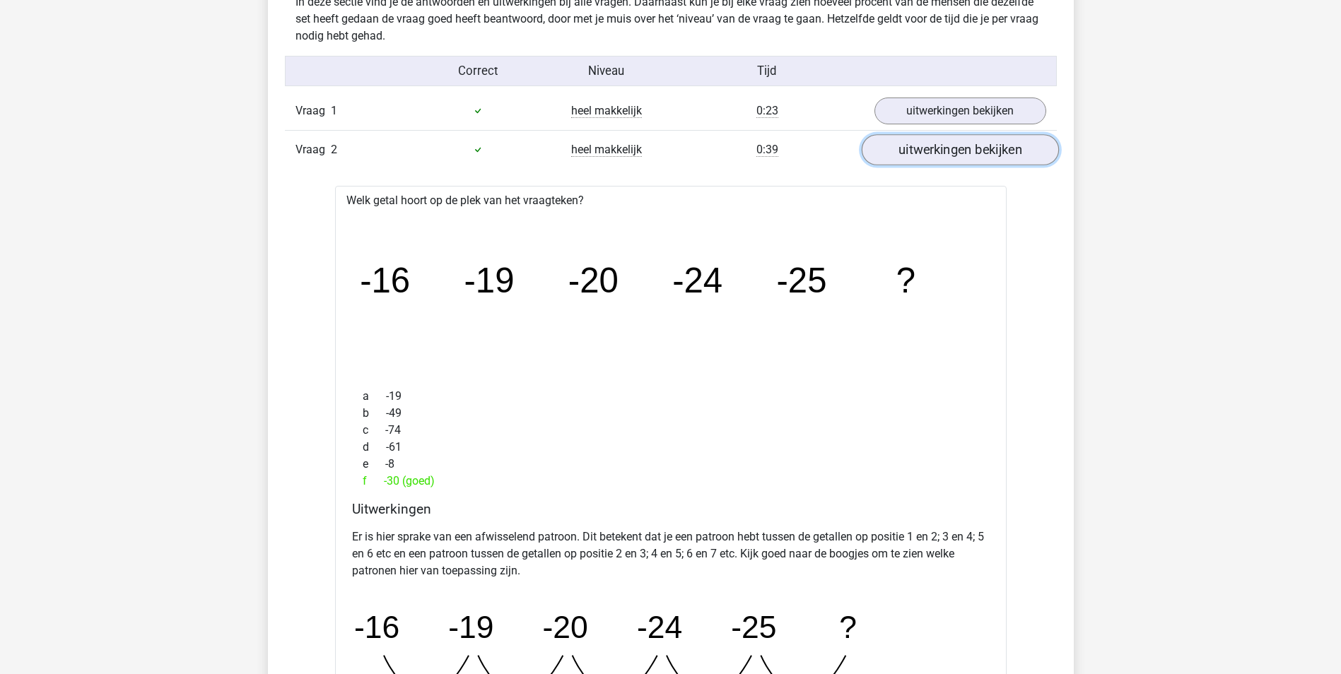
click at [957, 153] on link "uitwerkingen bekijken" at bounding box center [959, 149] width 197 height 31
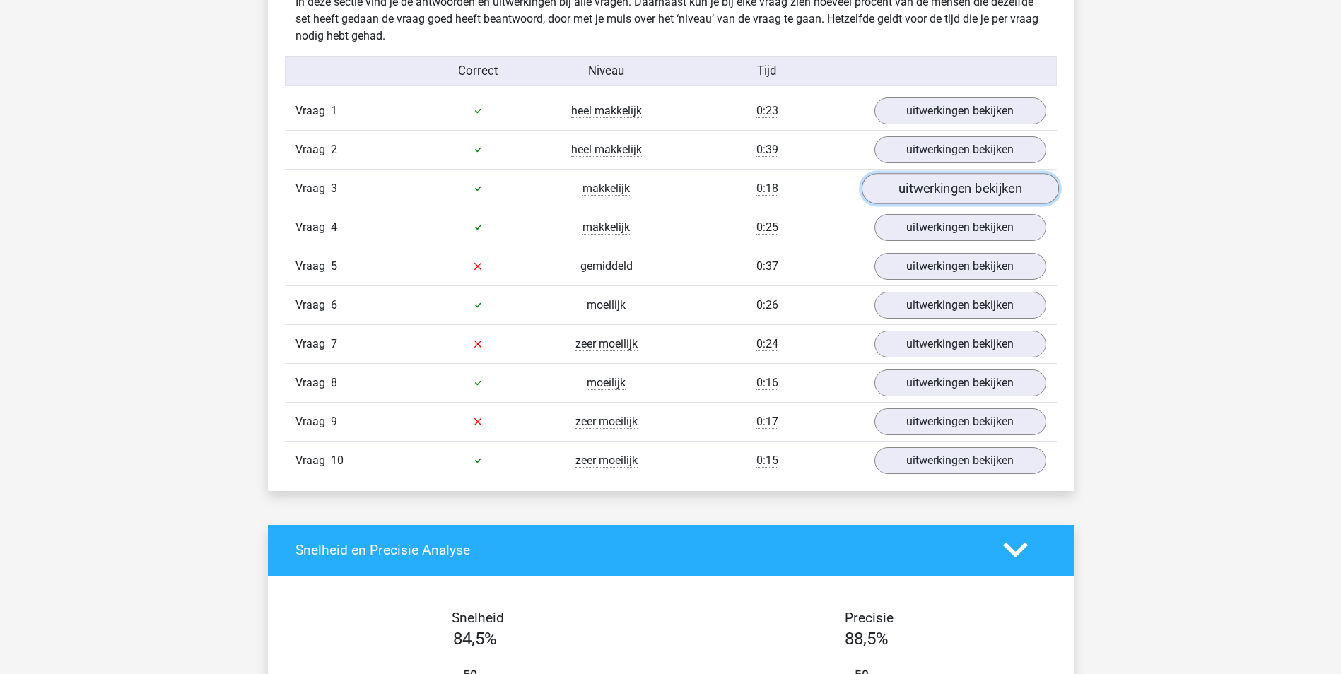
click at [941, 187] on link "uitwerkingen bekijken" at bounding box center [959, 188] width 197 height 31
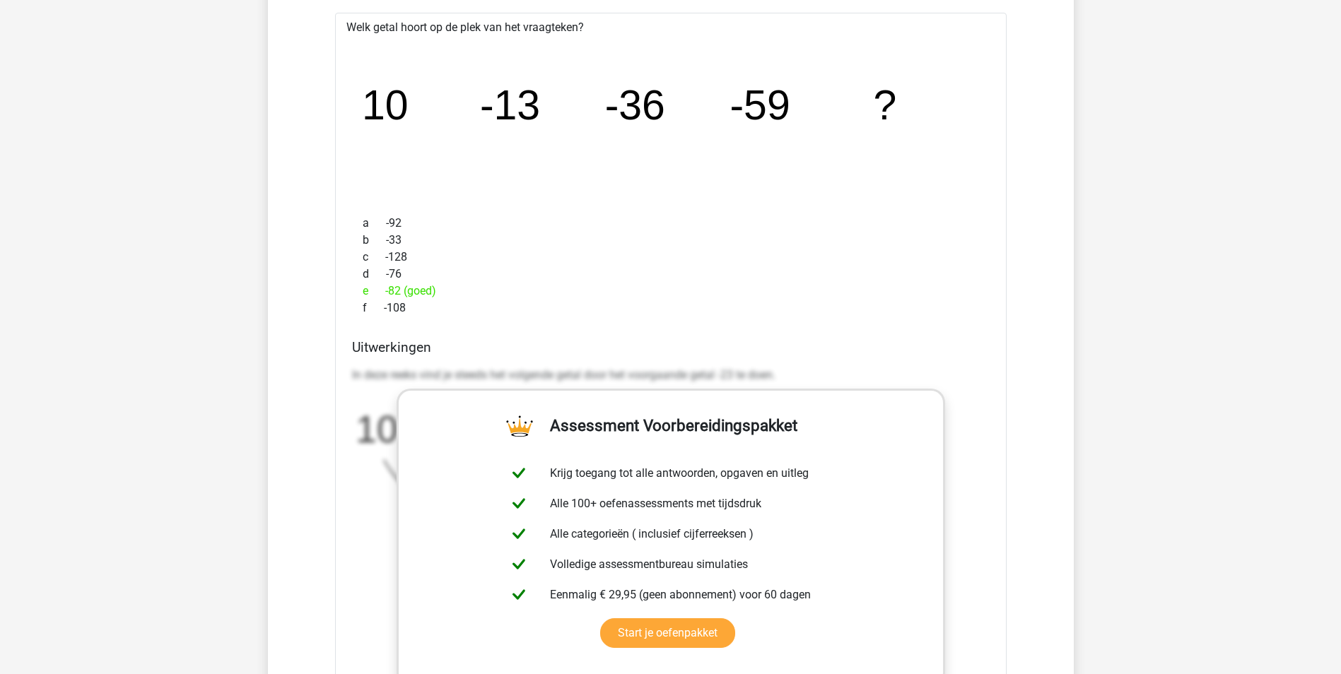
scroll to position [1272, 0]
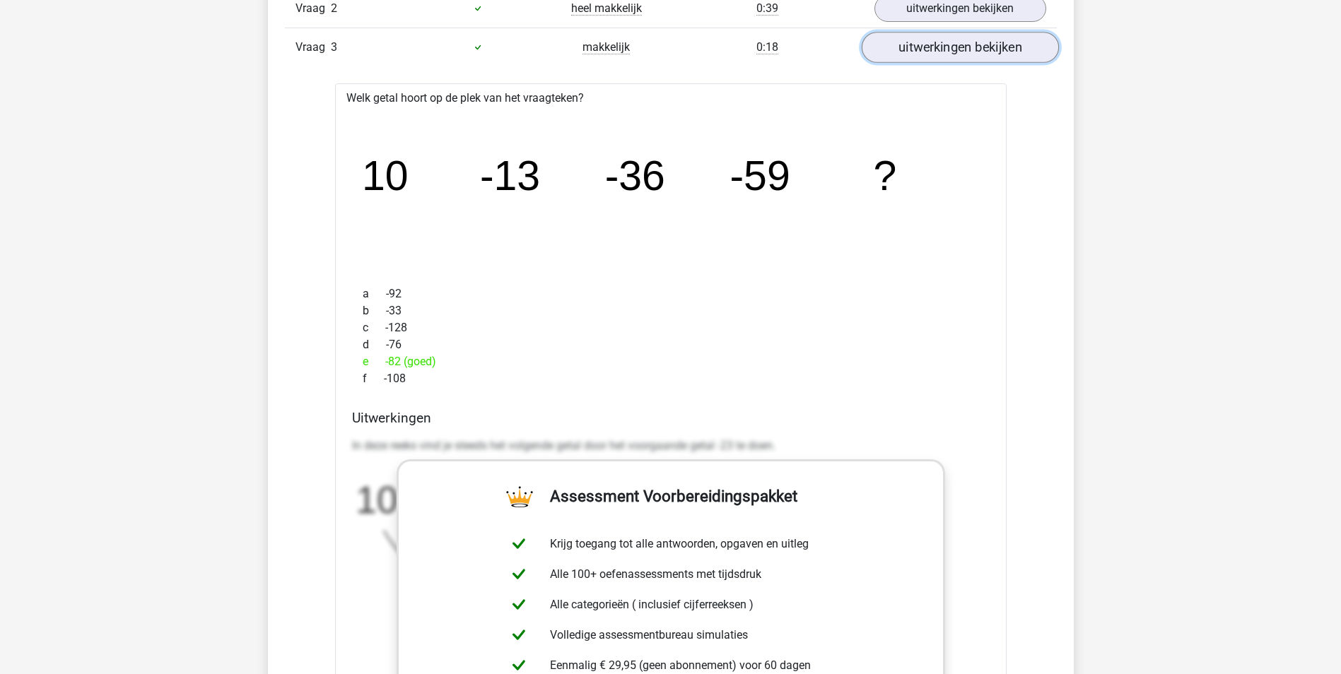
click at [956, 49] on link "uitwerkingen bekijken" at bounding box center [959, 47] width 197 height 31
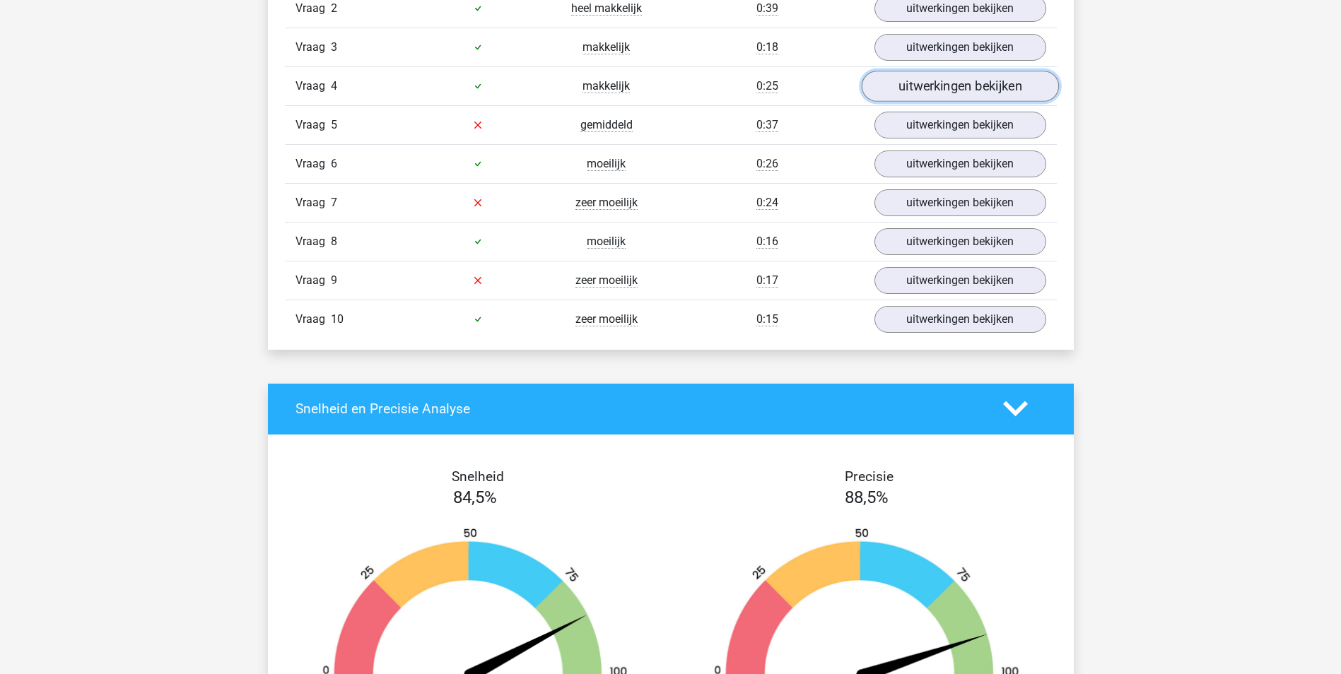
click at [944, 87] on link "uitwerkingen bekijken" at bounding box center [959, 86] width 197 height 31
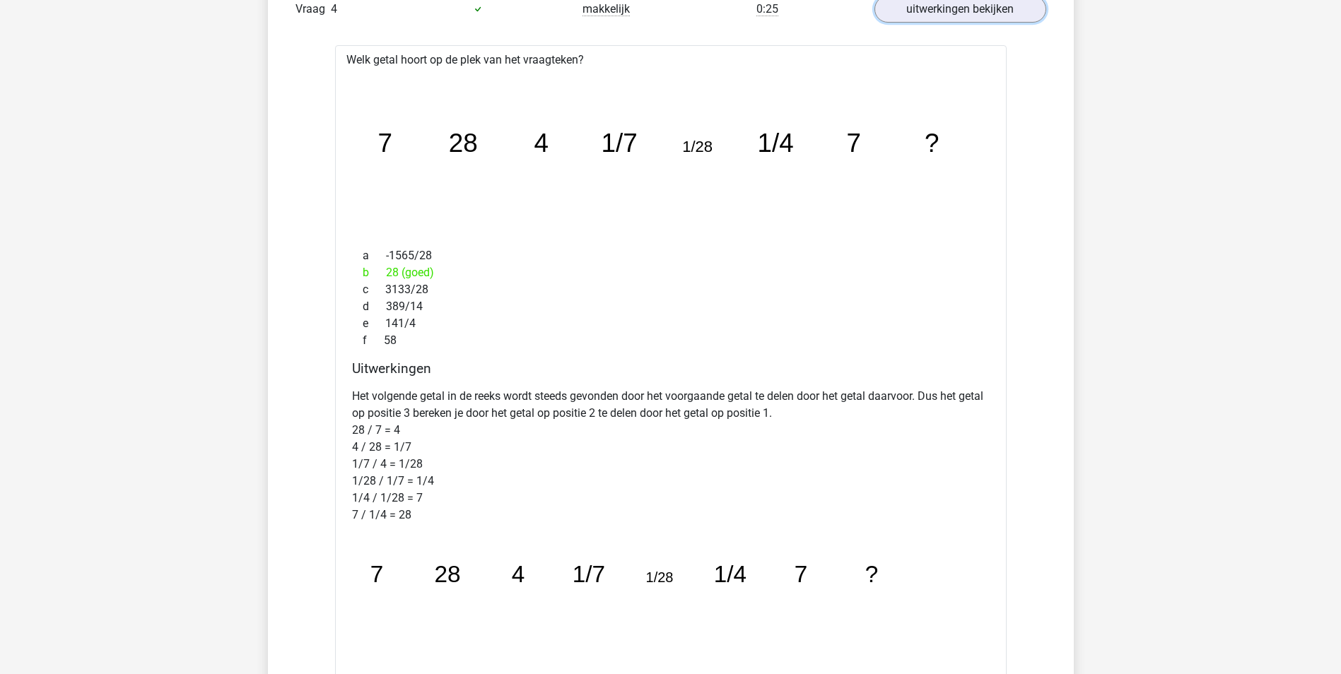
scroll to position [1343, 0]
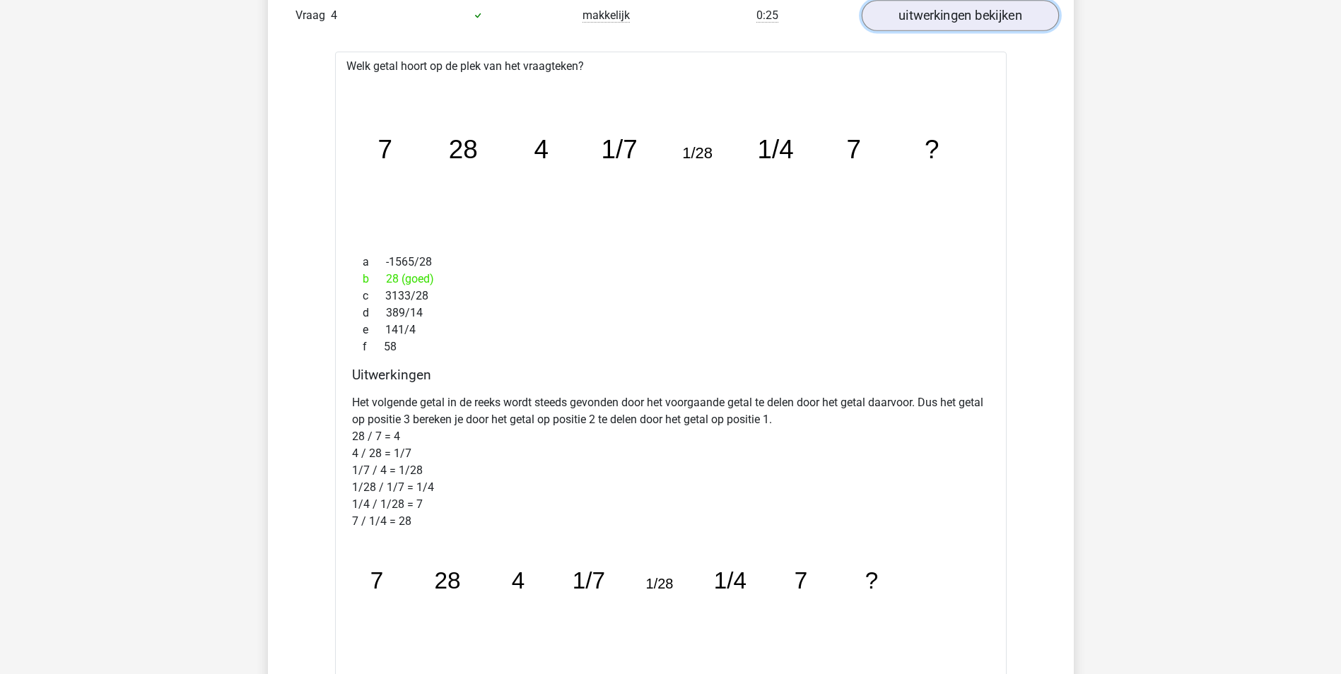
click at [925, 19] on link "uitwerkingen bekijken" at bounding box center [959, 15] width 197 height 31
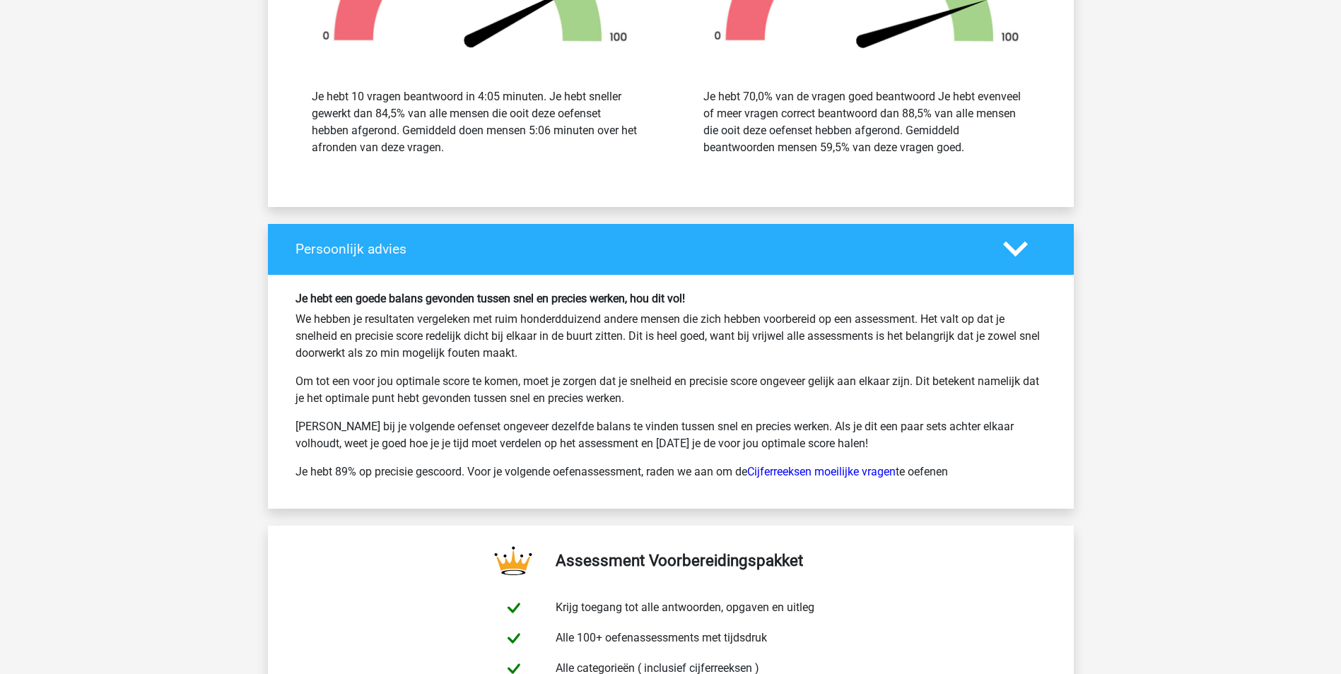
scroll to position [1909, 0]
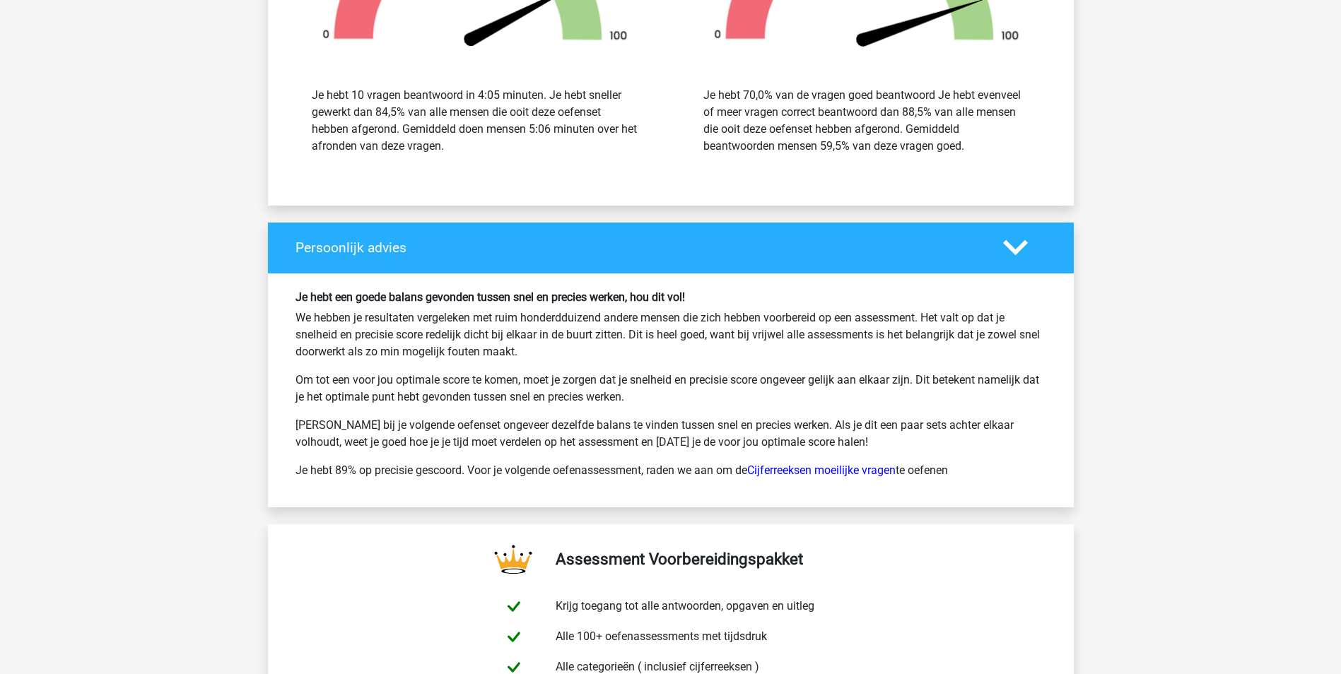
click at [800, 462] on p "Je hebt 89% op precisie gescoord. Voor je volgende oefenassessment, raden we aa…" at bounding box center [670, 470] width 751 height 17
click at [792, 469] on link "Cijferreeksen moeilijke vragen" at bounding box center [821, 470] width 148 height 13
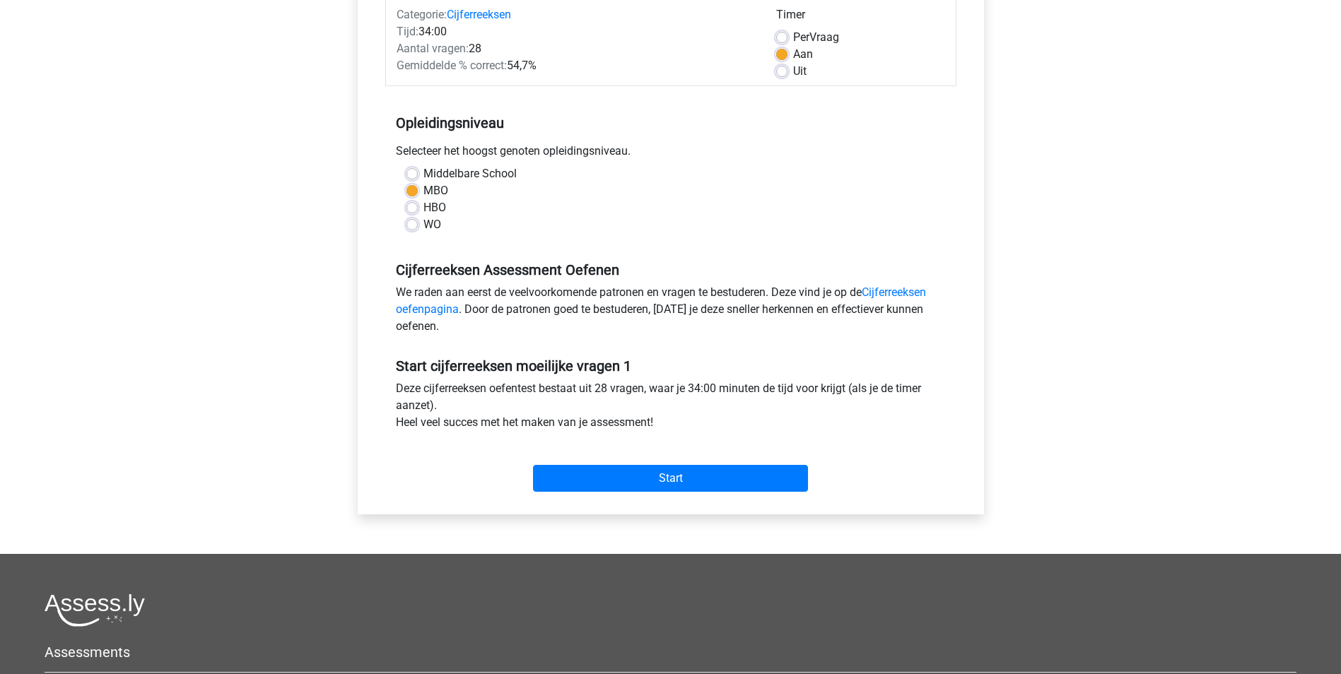
scroll to position [212, 0]
